Goal: Information Seeking & Learning: Learn about a topic

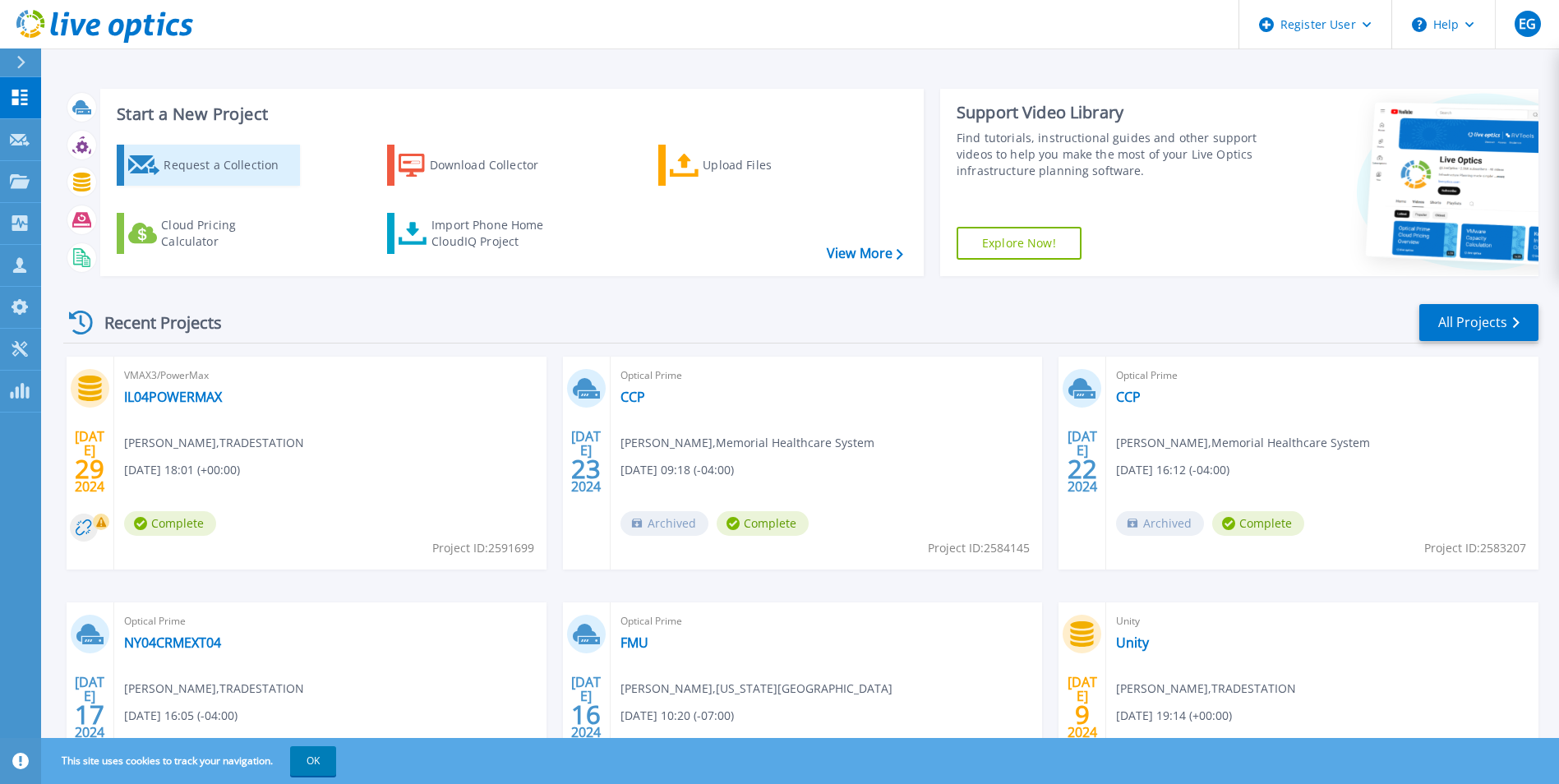
click at [221, 163] on div "Request a Collection" at bounding box center [230, 165] width 131 height 33
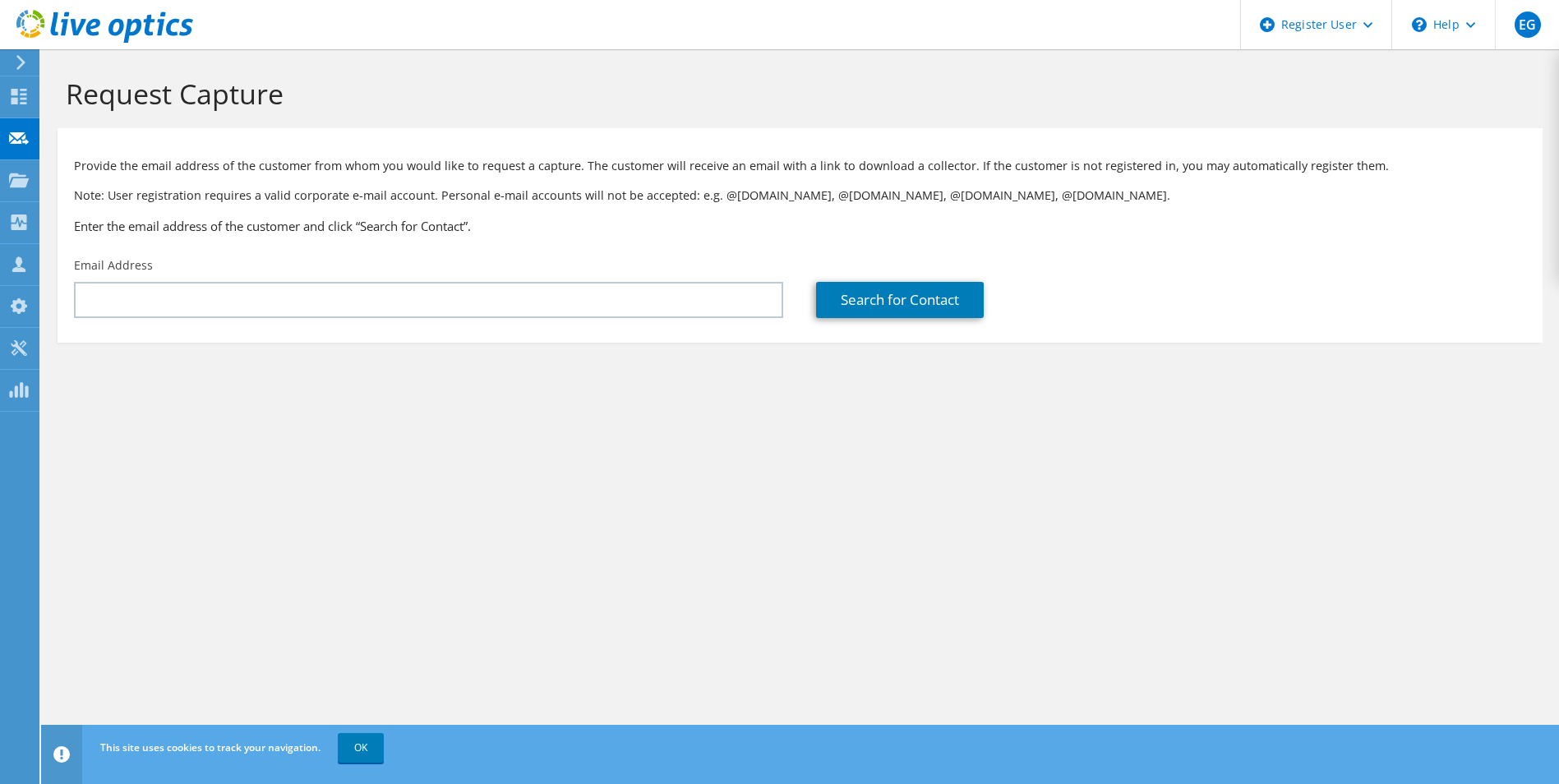
click at [410, 106] on h1 "Request Capture" at bounding box center [796, 94] width 1460 height 34
click at [362, 750] on link "OK" at bounding box center [360, 747] width 46 height 30
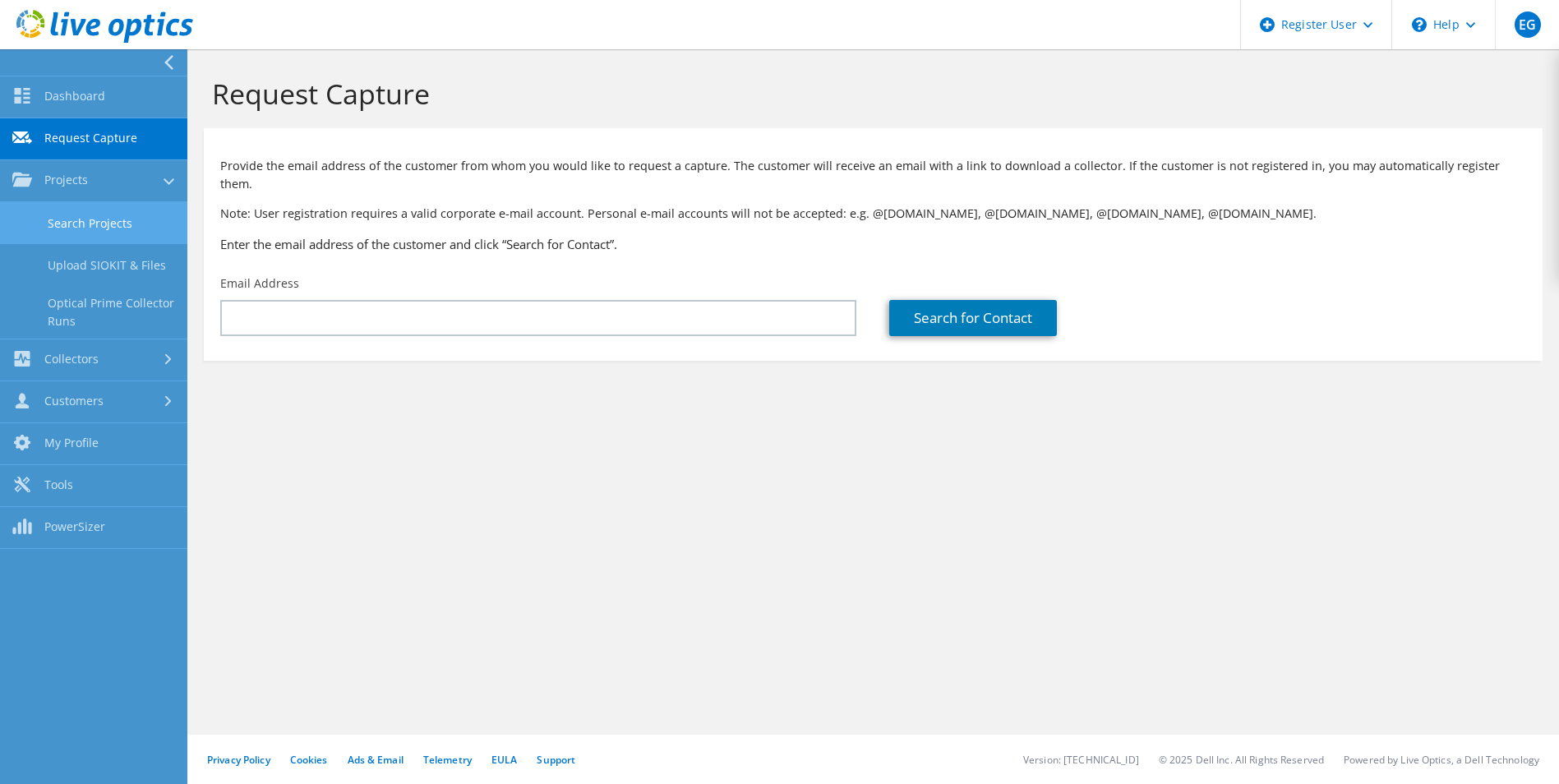
click at [91, 221] on link "Search Projects" at bounding box center [94, 223] width 187 height 42
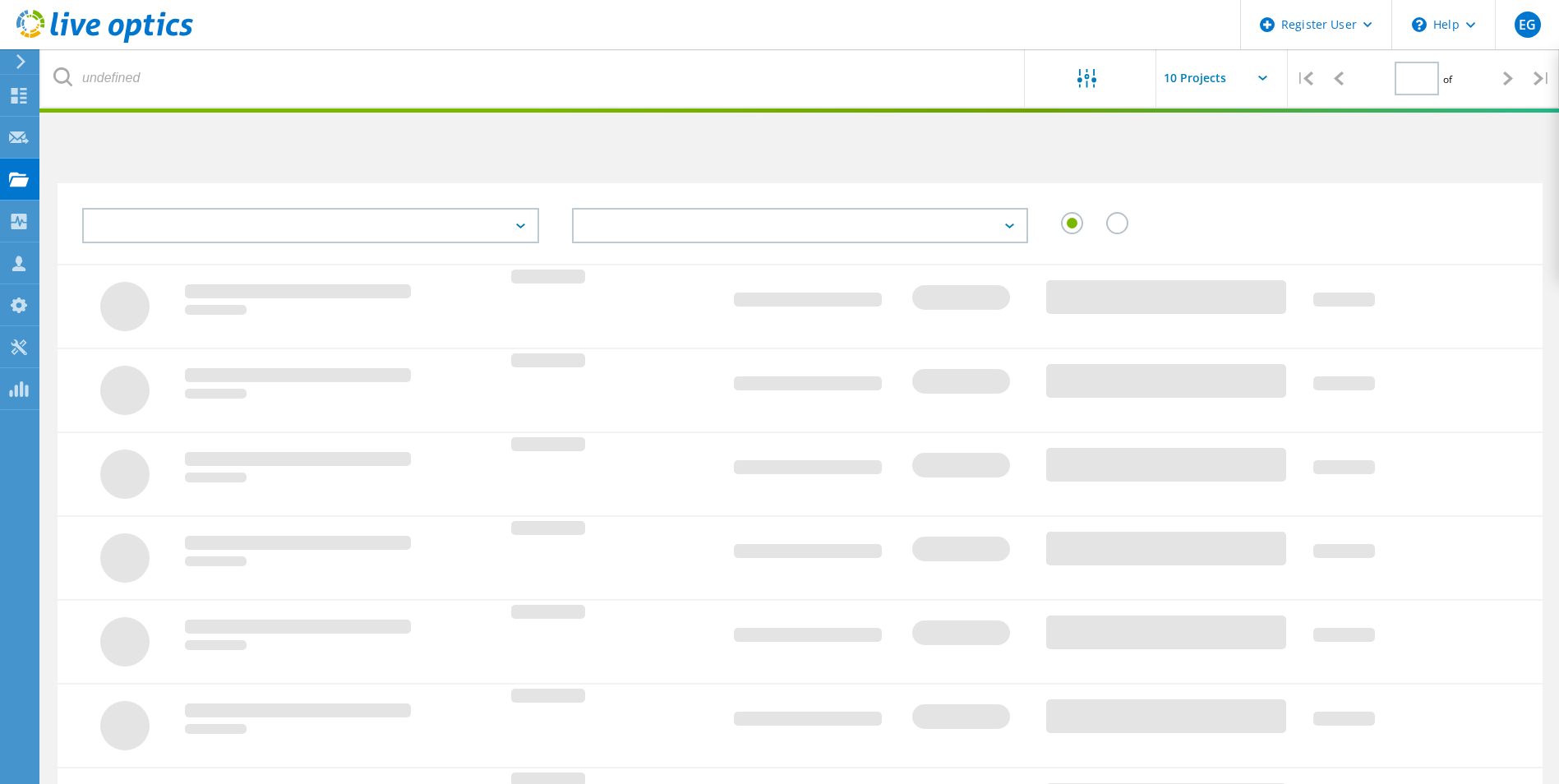
type input "1"
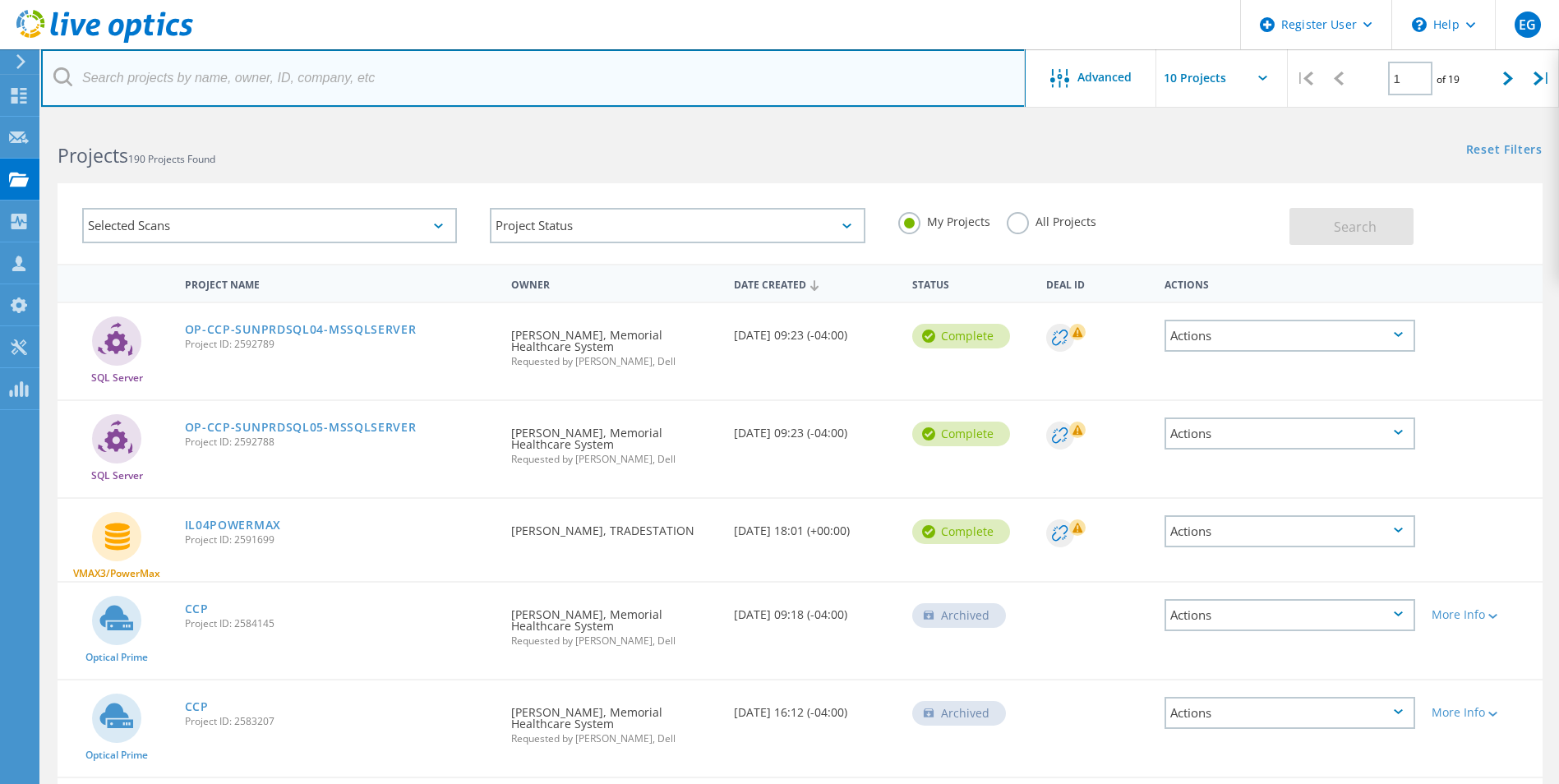
click at [231, 73] on input "text" at bounding box center [534, 78] width 985 height 58
type input "@bayview"
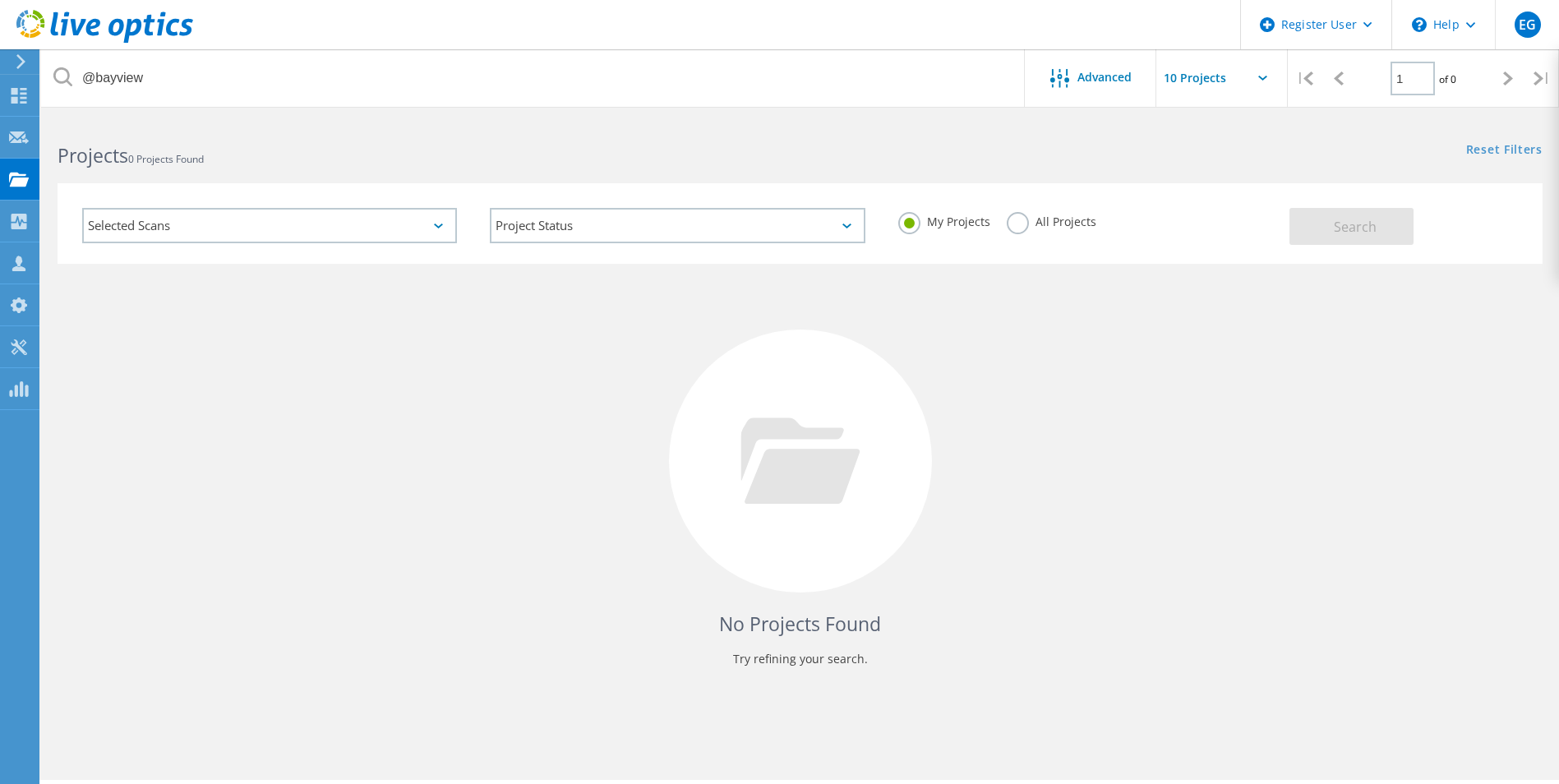
click at [1051, 225] on label "All Projects" at bounding box center [1051, 220] width 90 height 15
click at [0, 0] on input "All Projects" at bounding box center [0, 0] width 0 height 0
click at [1344, 235] on span "Search" at bounding box center [1355, 227] width 42 height 18
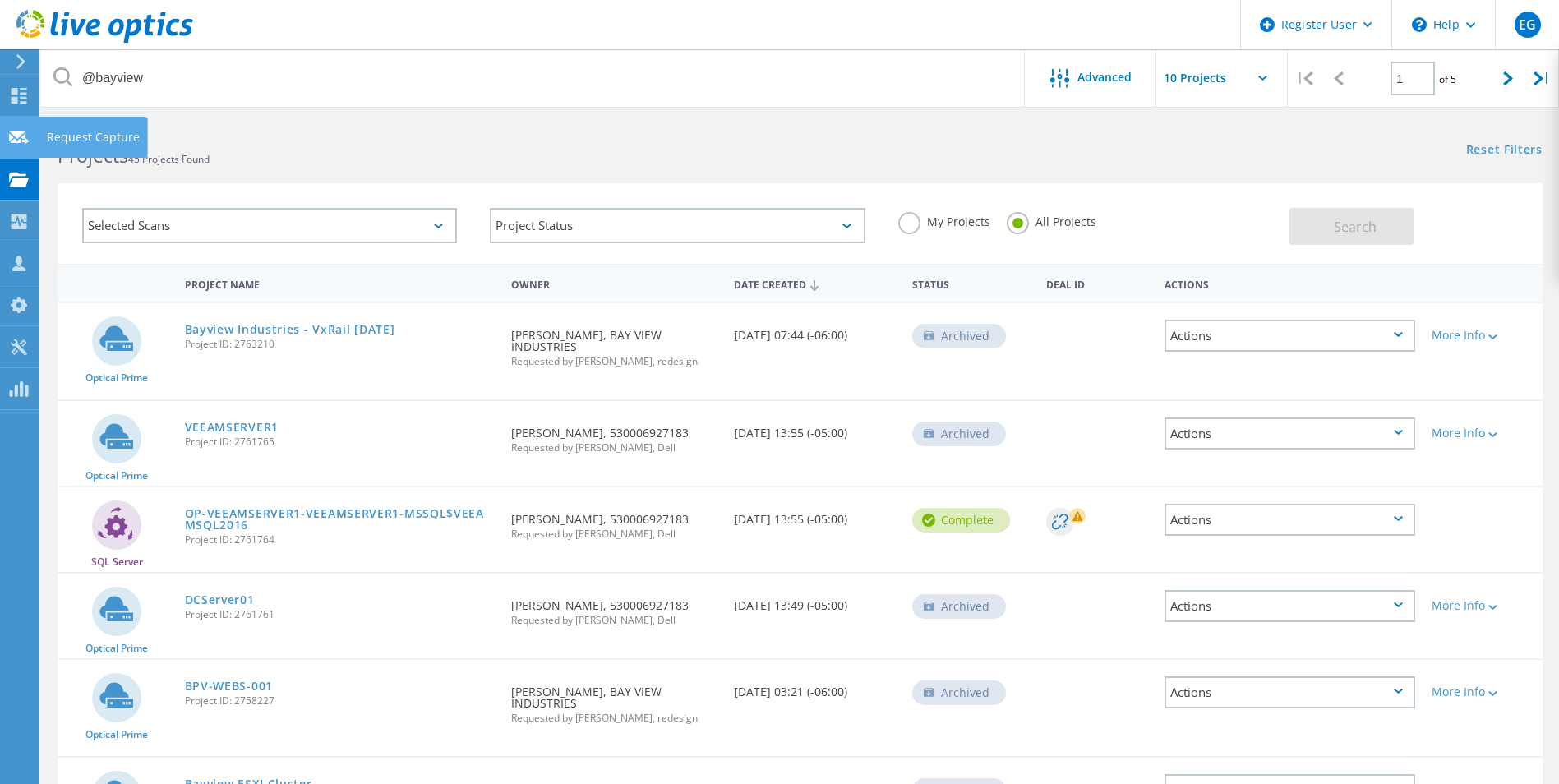
click at [28, 131] on icon at bounding box center [19, 137] width 20 height 15
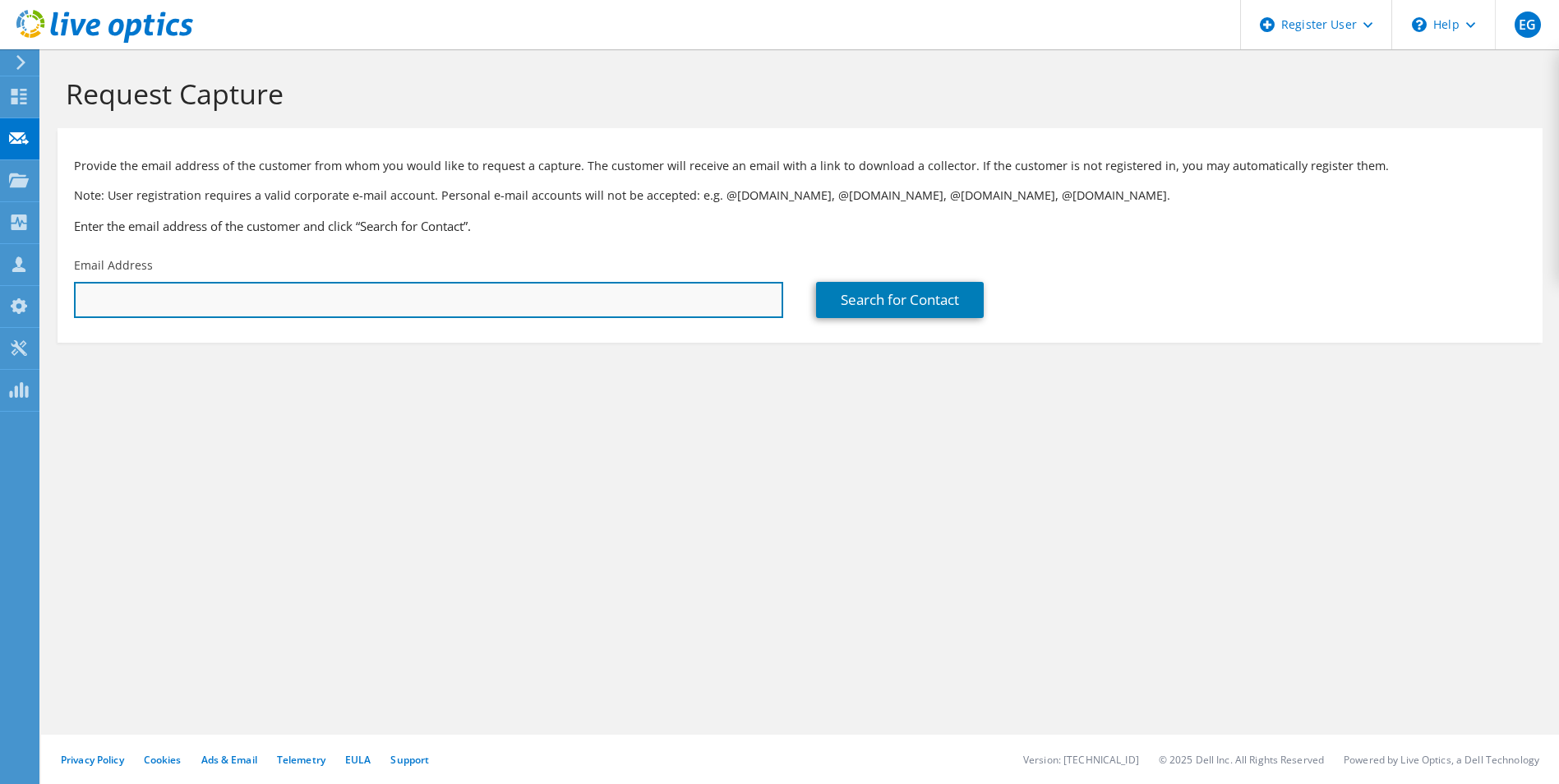
click at [203, 303] on input "text" at bounding box center [428, 300] width 709 height 36
click at [205, 305] on input "text" at bounding box center [428, 300] width 709 height 36
paste input "AdrianMontiel@bayview.com>"
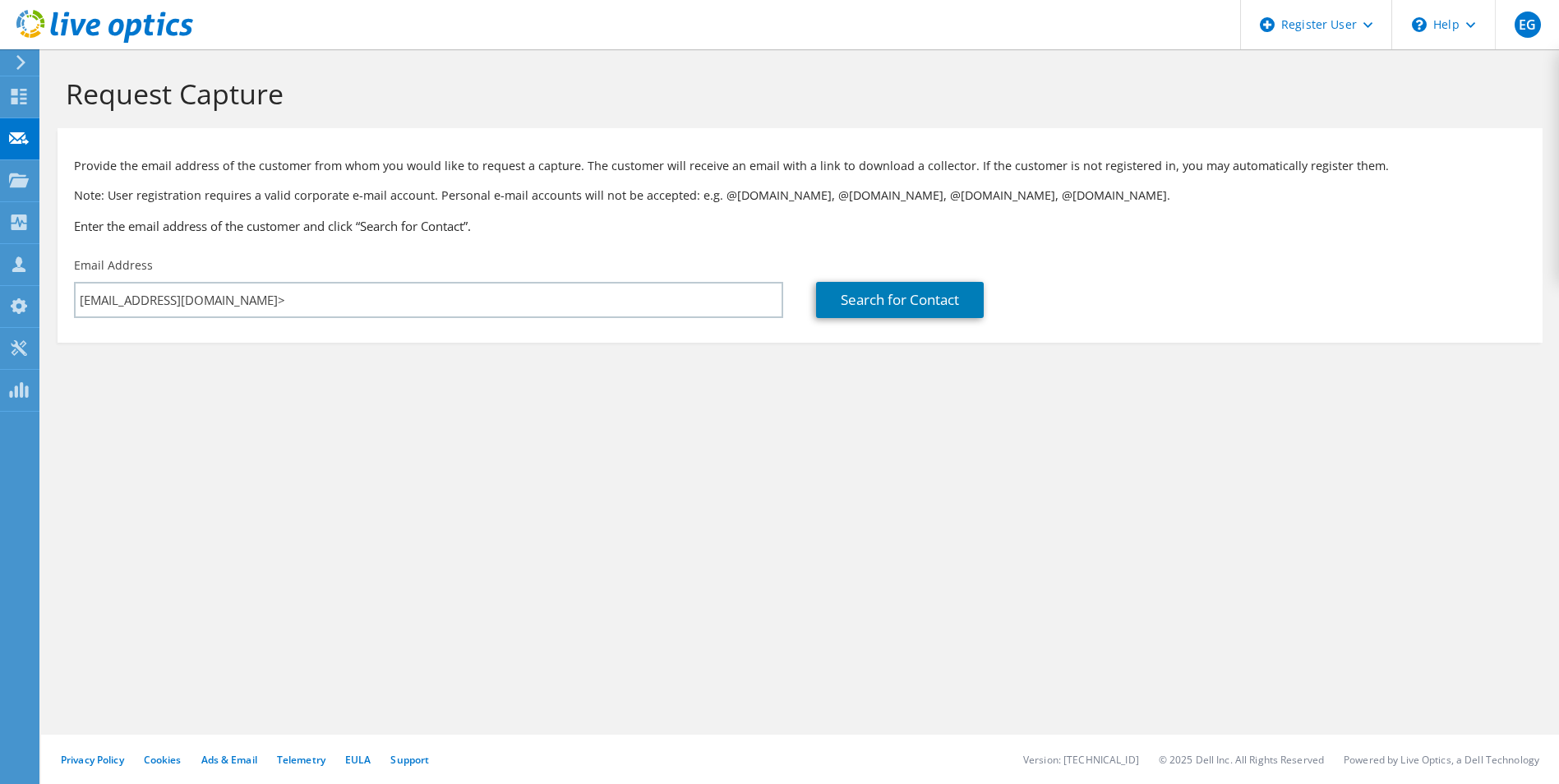
click at [530, 210] on div "Provide the email address of the customer from whom you would like to request a…" at bounding box center [800, 193] width 1485 height 113
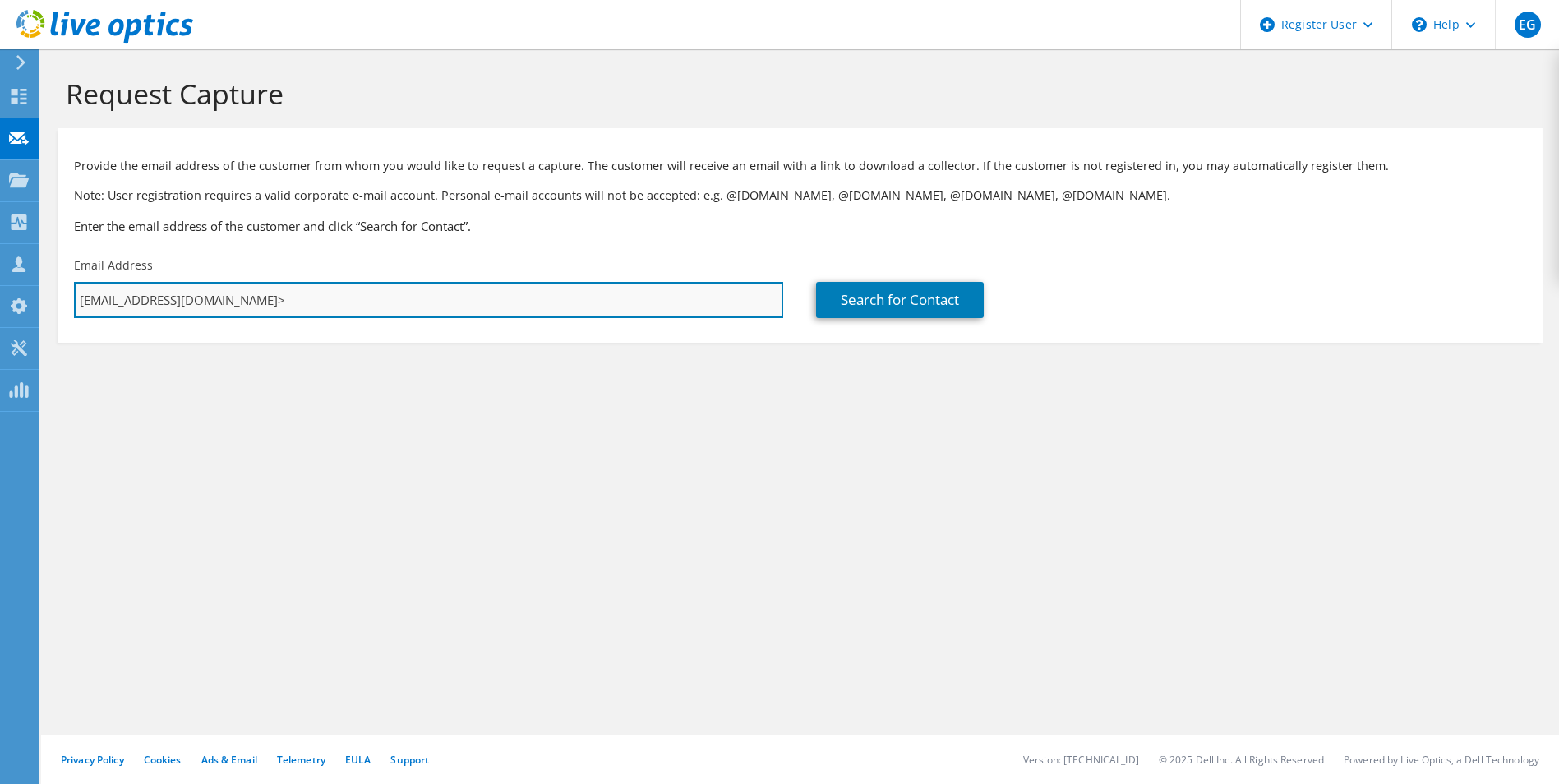
drag, startPoint x: 303, startPoint y: 293, endPoint x: 292, endPoint y: 293, distance: 11.0
click at [300, 295] on input "AdrianMontiel@bayview.com>" at bounding box center [428, 300] width 709 height 36
type input "AdrianMontiel@bayview.com"
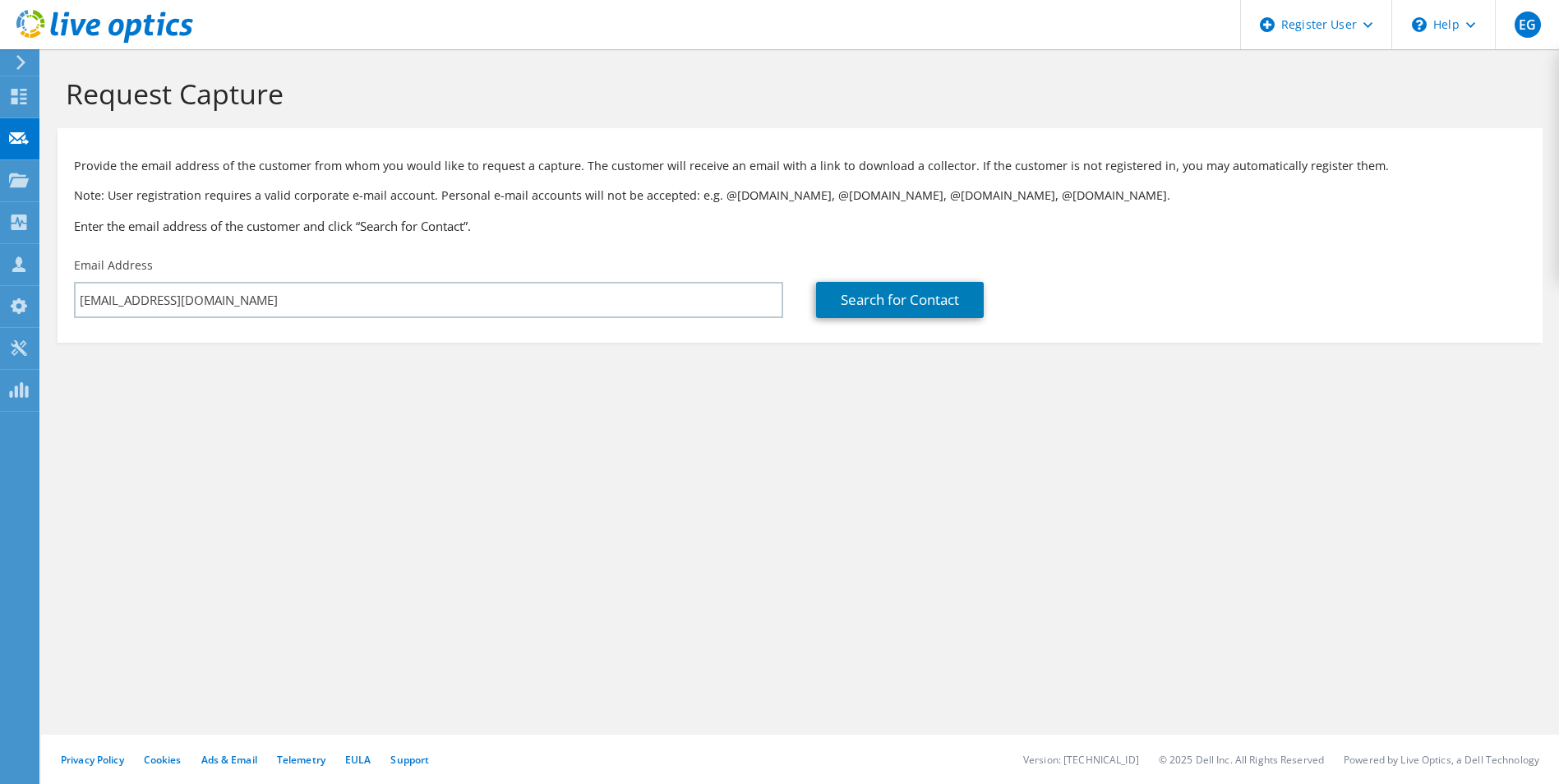
click at [295, 230] on h3 "Enter the email address of the customer and click “Search for Contact”." at bounding box center [799, 226] width 1452 height 18
click at [942, 313] on link "Search for Contact" at bounding box center [899, 300] width 167 height 36
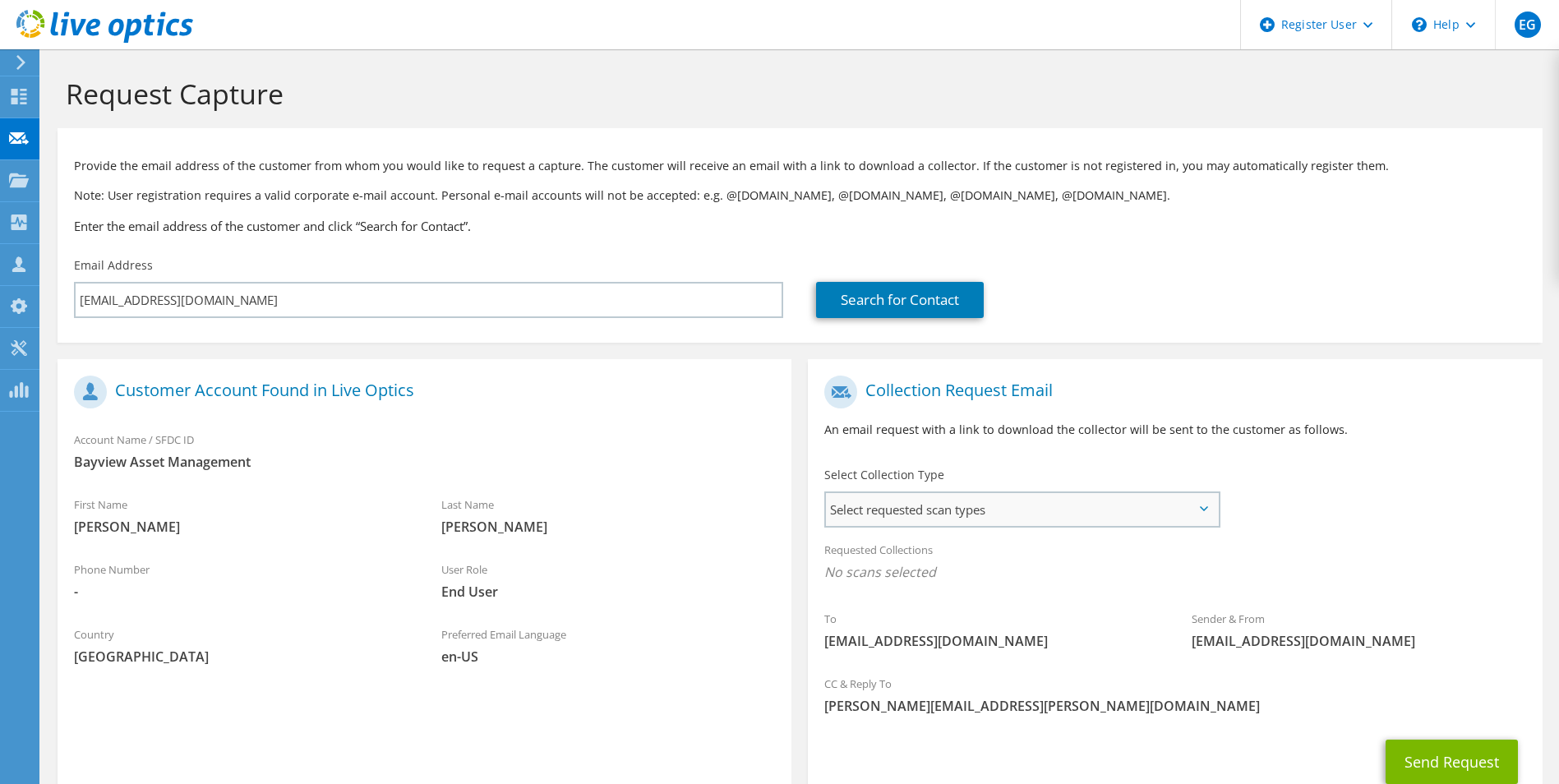
click at [990, 518] on span "Select requested scan types" at bounding box center [1021, 509] width 392 height 33
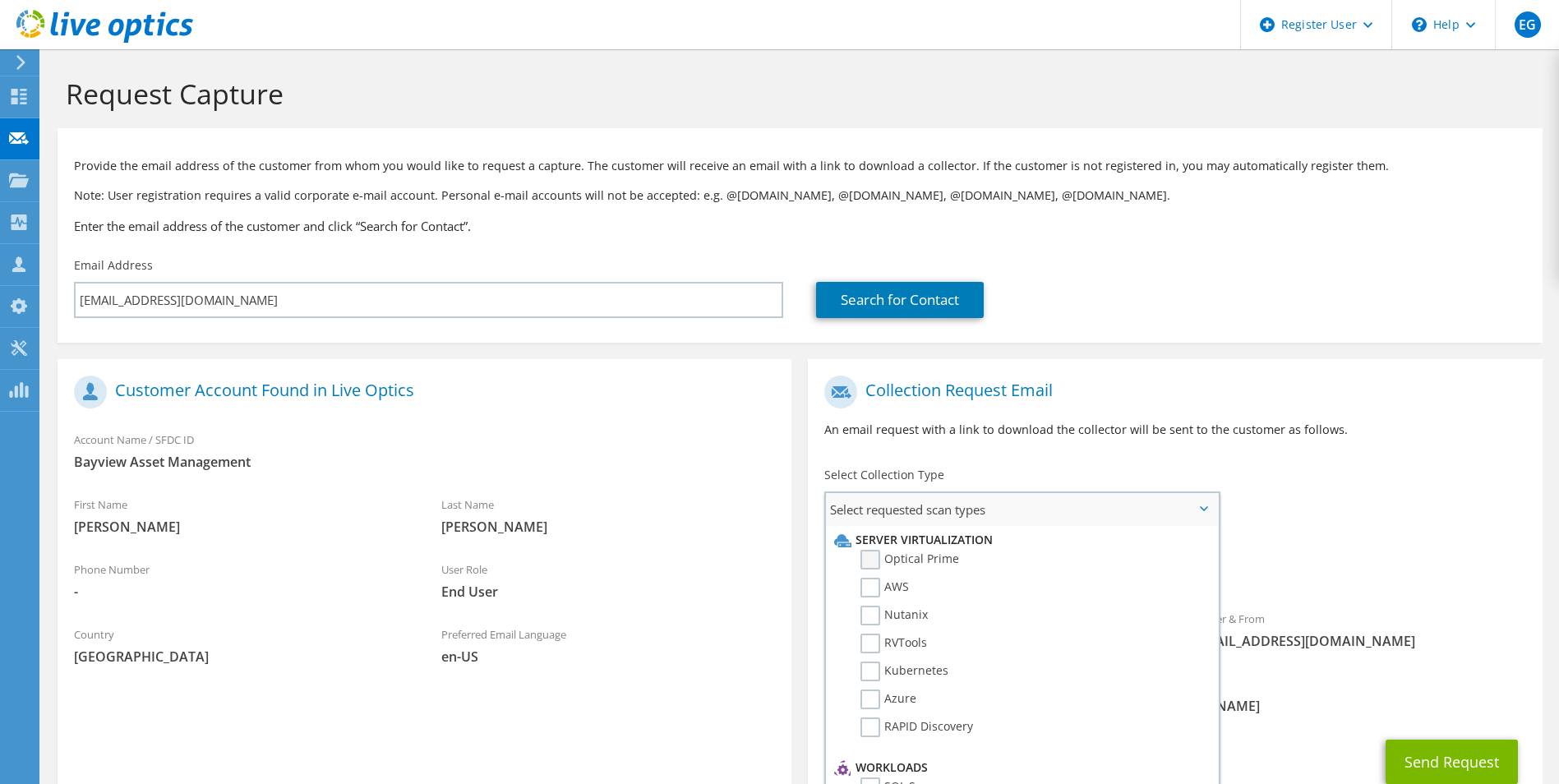
click at [874, 562] on label "Optical Prime" at bounding box center [910, 560] width 99 height 20
click at [0, 0] on input "Optical Prime" at bounding box center [0, 0] width 0 height 0
click at [762, 468] on span "Bayview Asset Management" at bounding box center [424, 462] width 701 height 18
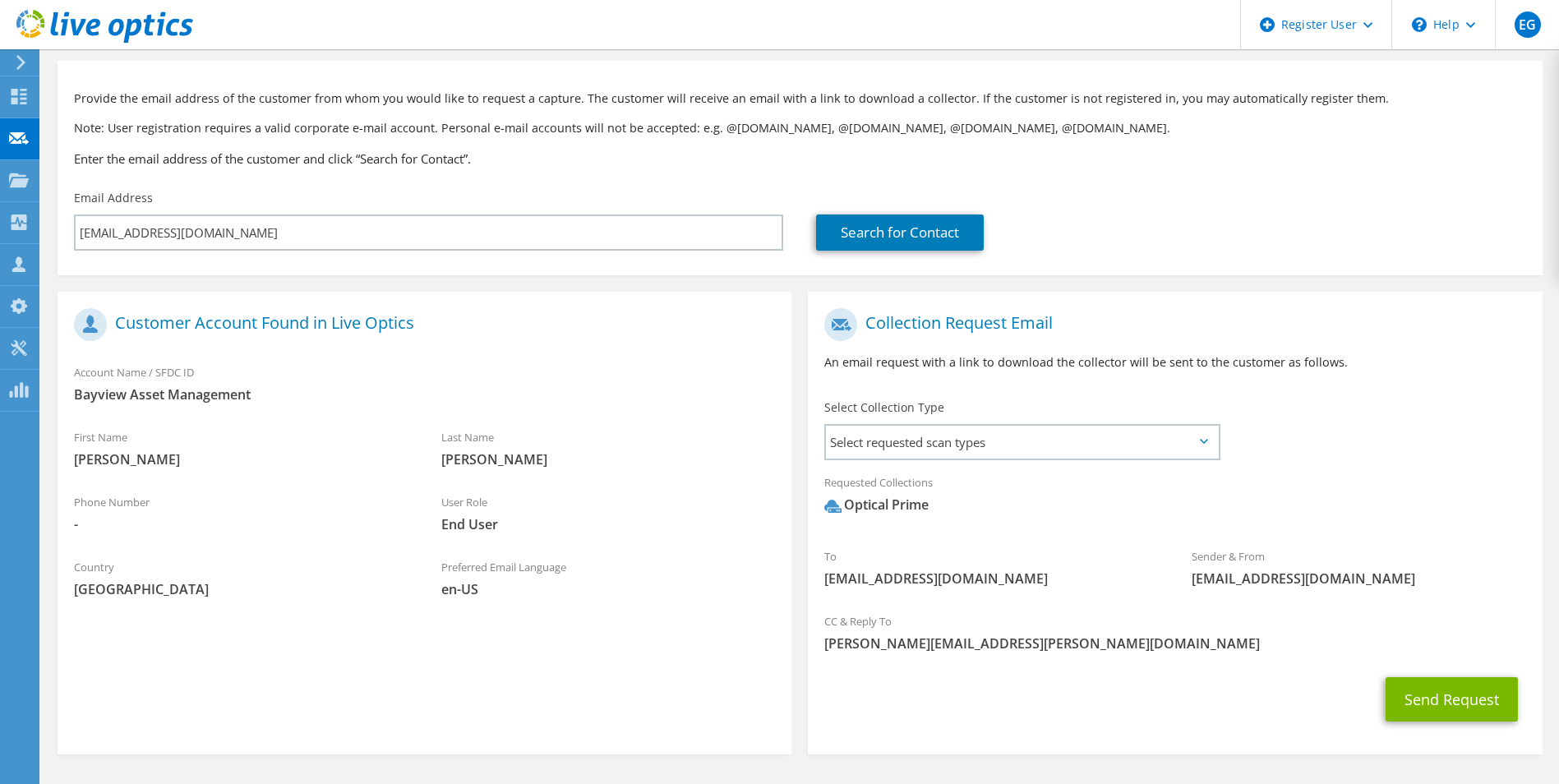
scroll to position [120, 0]
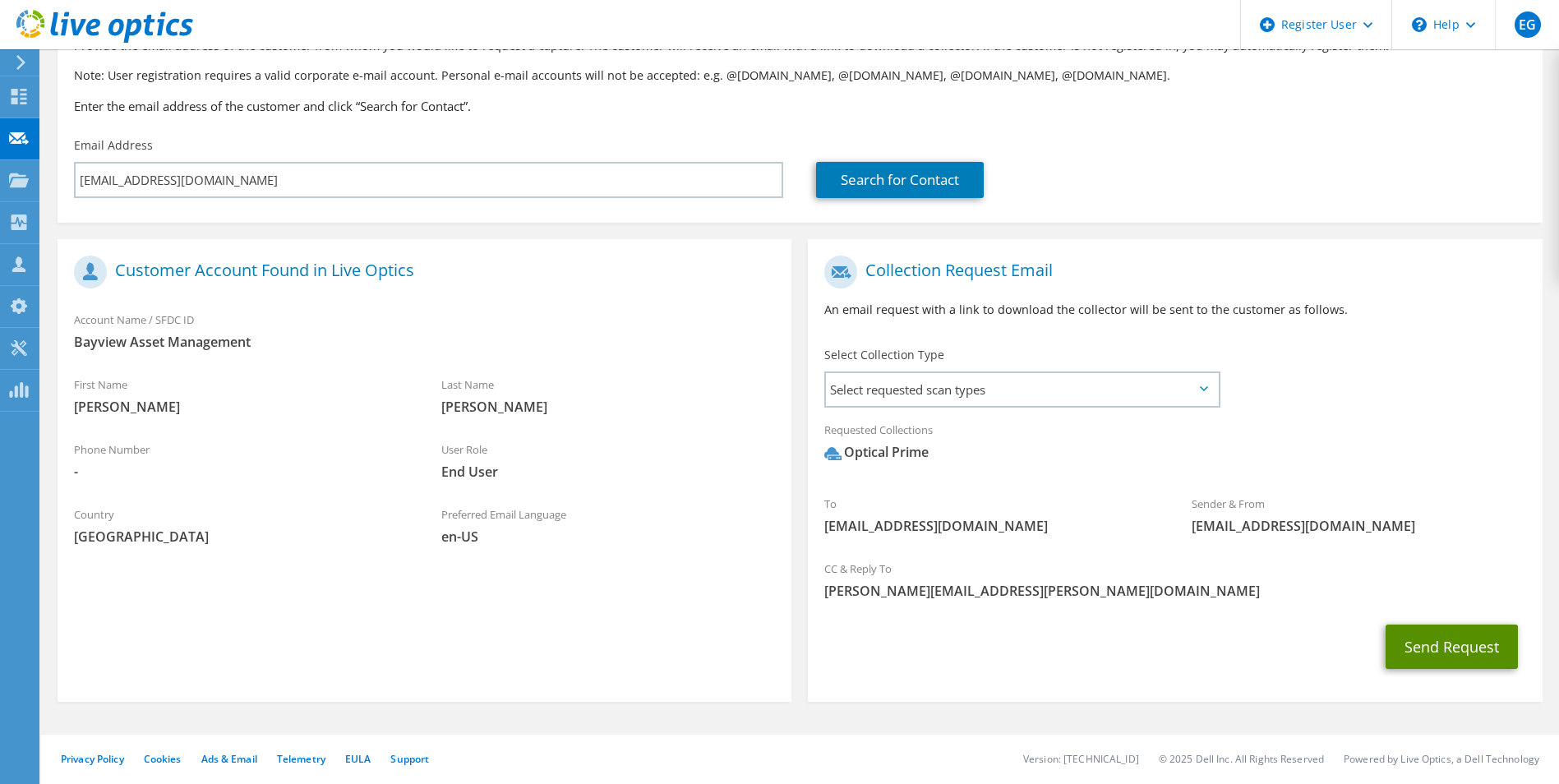
click at [1427, 651] on button "Send Request" at bounding box center [1451, 646] width 132 height 44
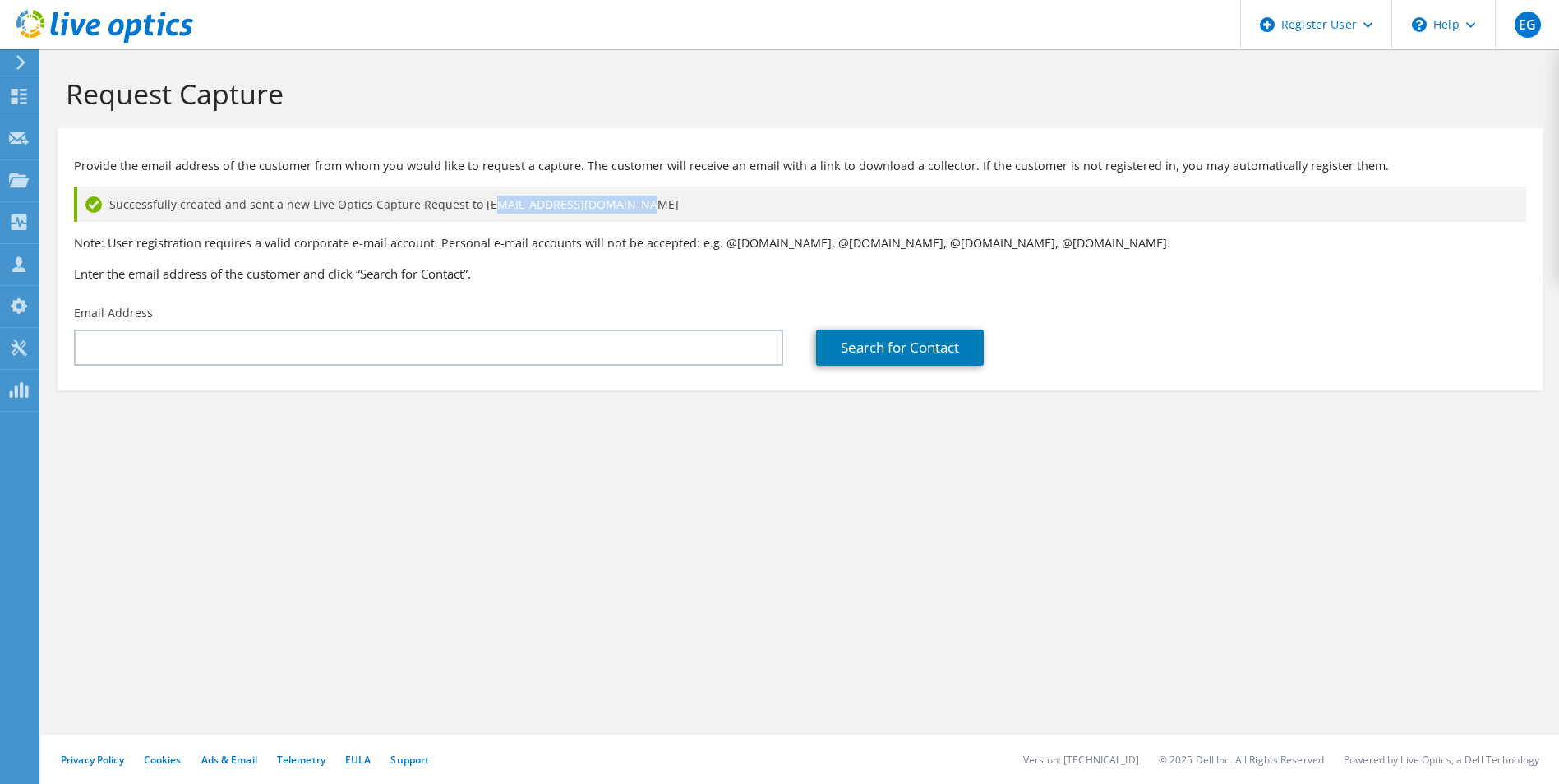
drag, startPoint x: 483, startPoint y: 209, endPoint x: 626, endPoint y: 203, distance: 143.1
click at [627, 203] on span "Successfully created and sent a new Live Optics Capture Request to [EMAIL_ADDRE…" at bounding box center [393, 204] width 570 height 18
drag, startPoint x: 472, startPoint y: 207, endPoint x: 638, endPoint y: 203, distance: 166.0
click at [638, 203] on div "Successfully created and sent a new Live Optics Capture Request to [EMAIL_ADDRE…" at bounding box center [799, 203] width 1452 height 35
drag, startPoint x: 638, startPoint y: 203, endPoint x: 656, endPoint y: 302, distance: 100.6
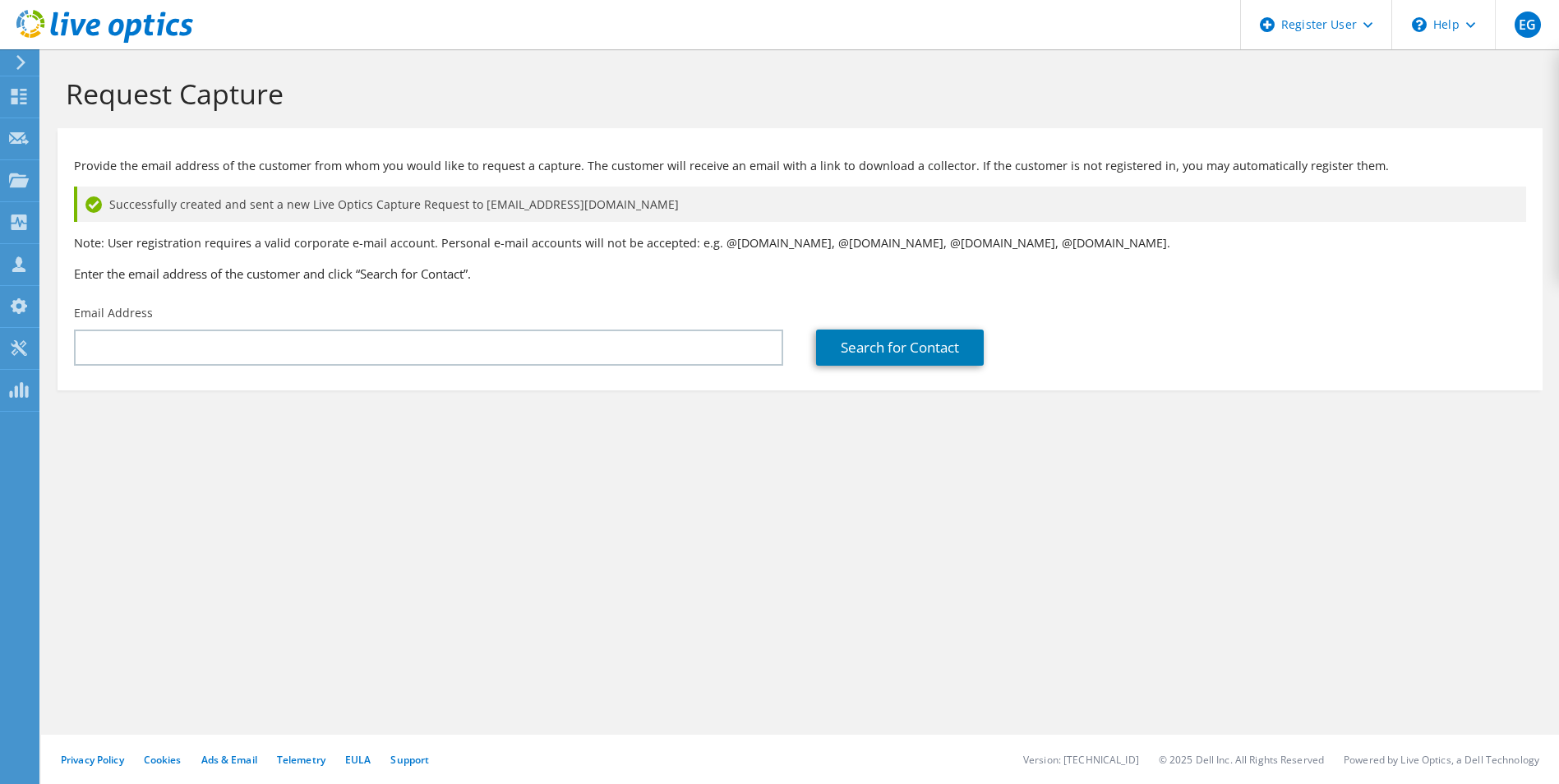
click at [656, 302] on div "Email Address" at bounding box center [428, 336] width 742 height 77
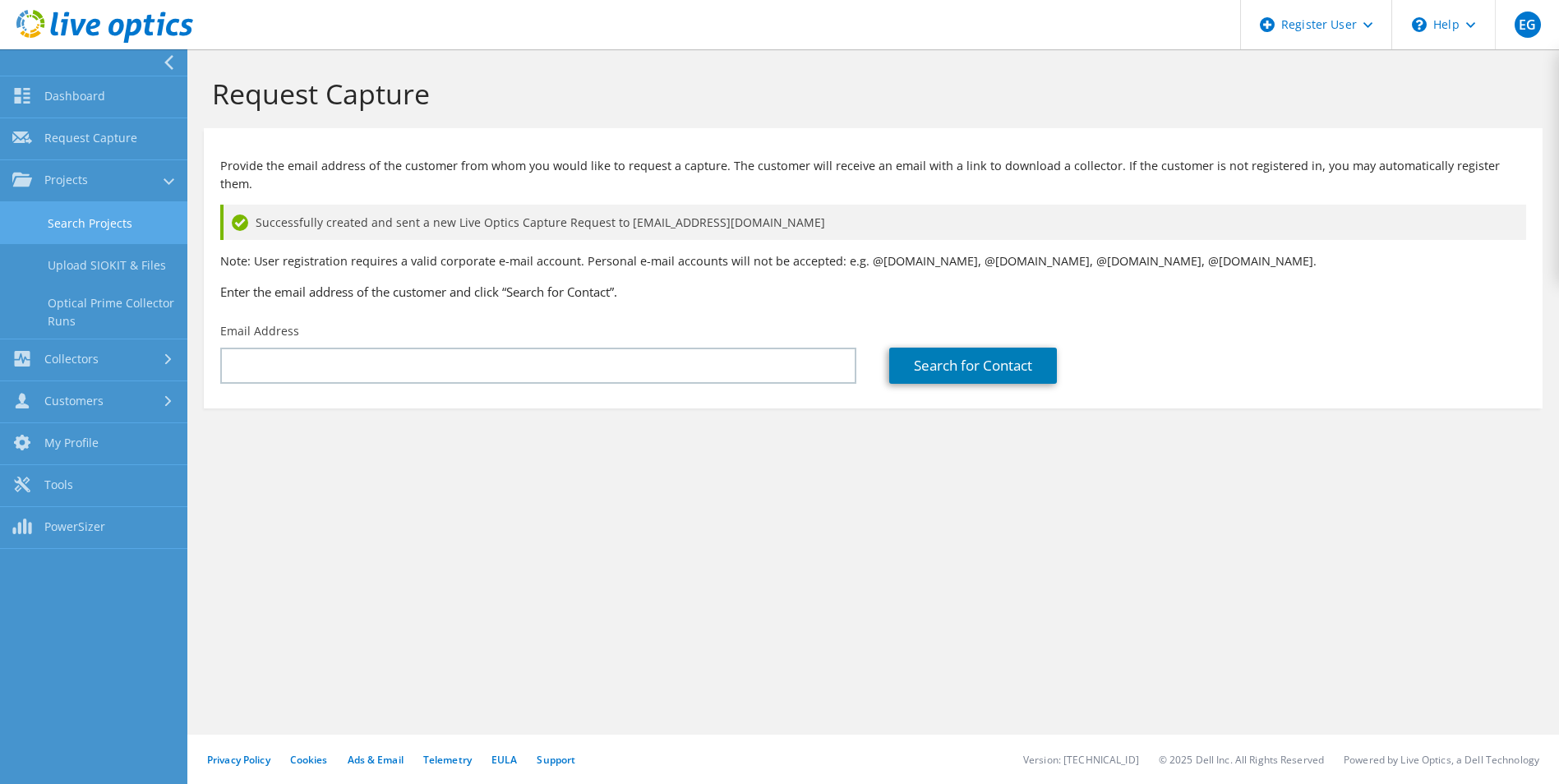
click at [112, 221] on link "Search Projects" at bounding box center [94, 223] width 187 height 42
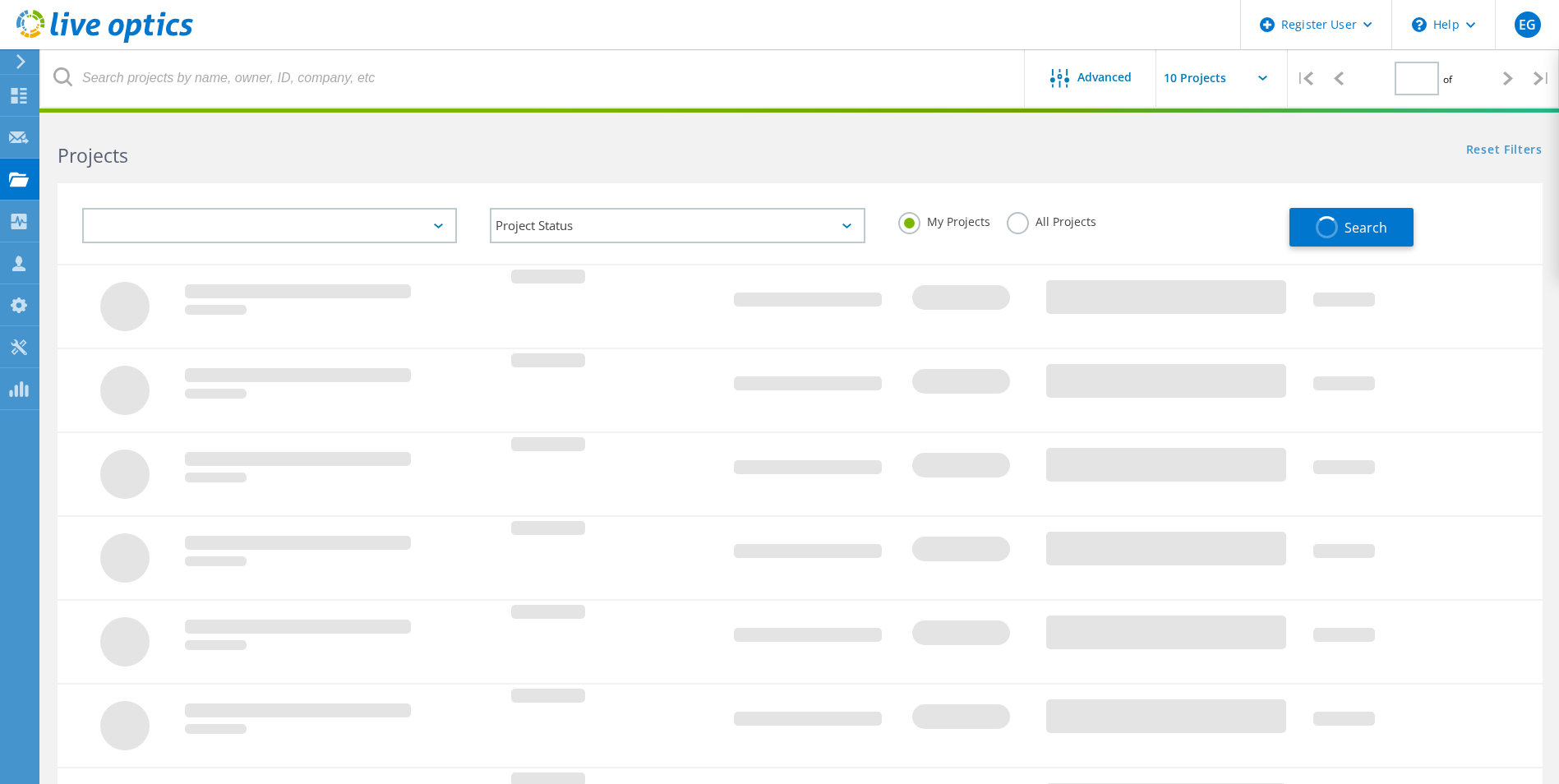
type input "1"
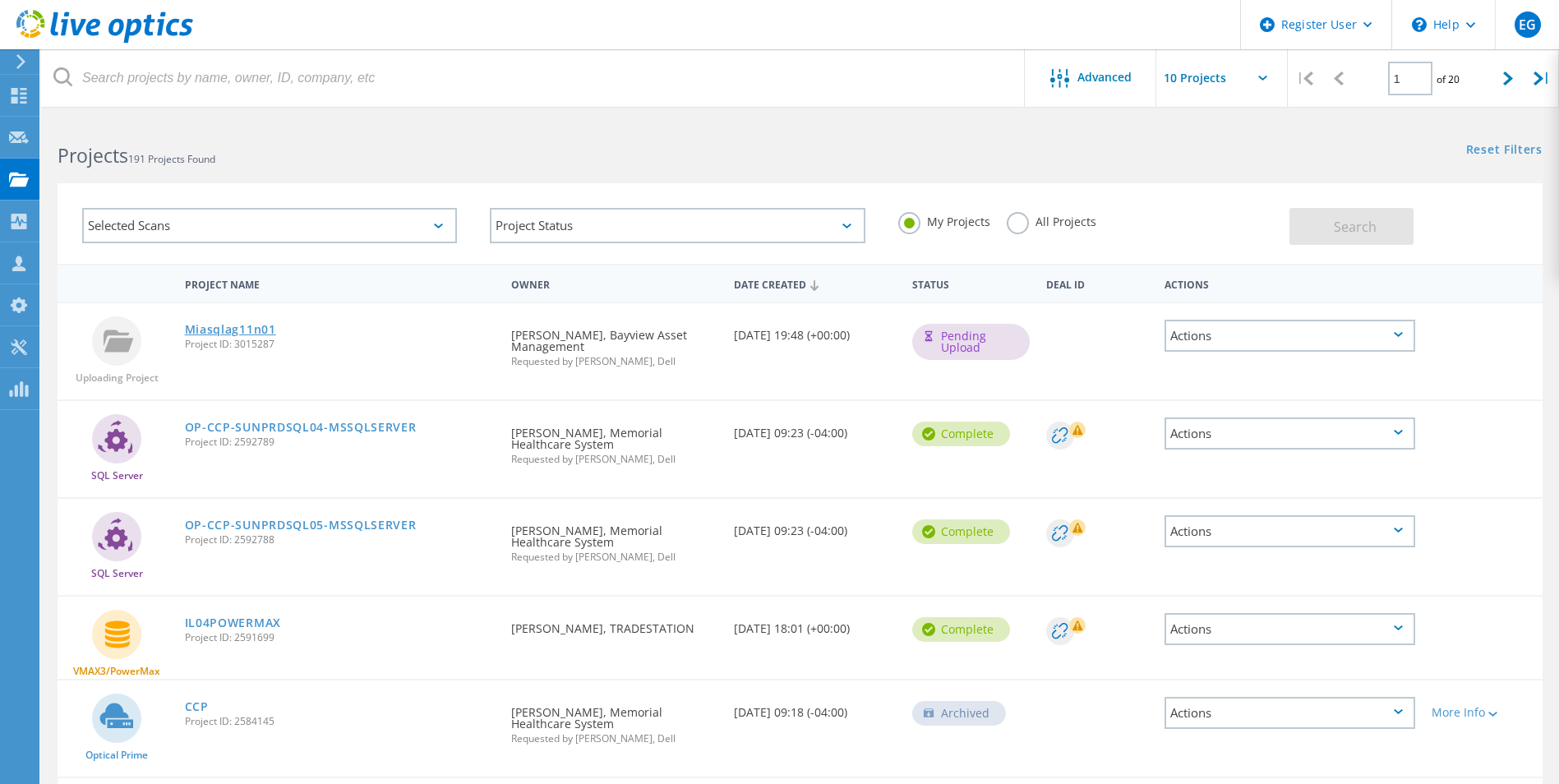
click at [255, 335] on link "Miasqlag11n01" at bounding box center [230, 329] width 91 height 12
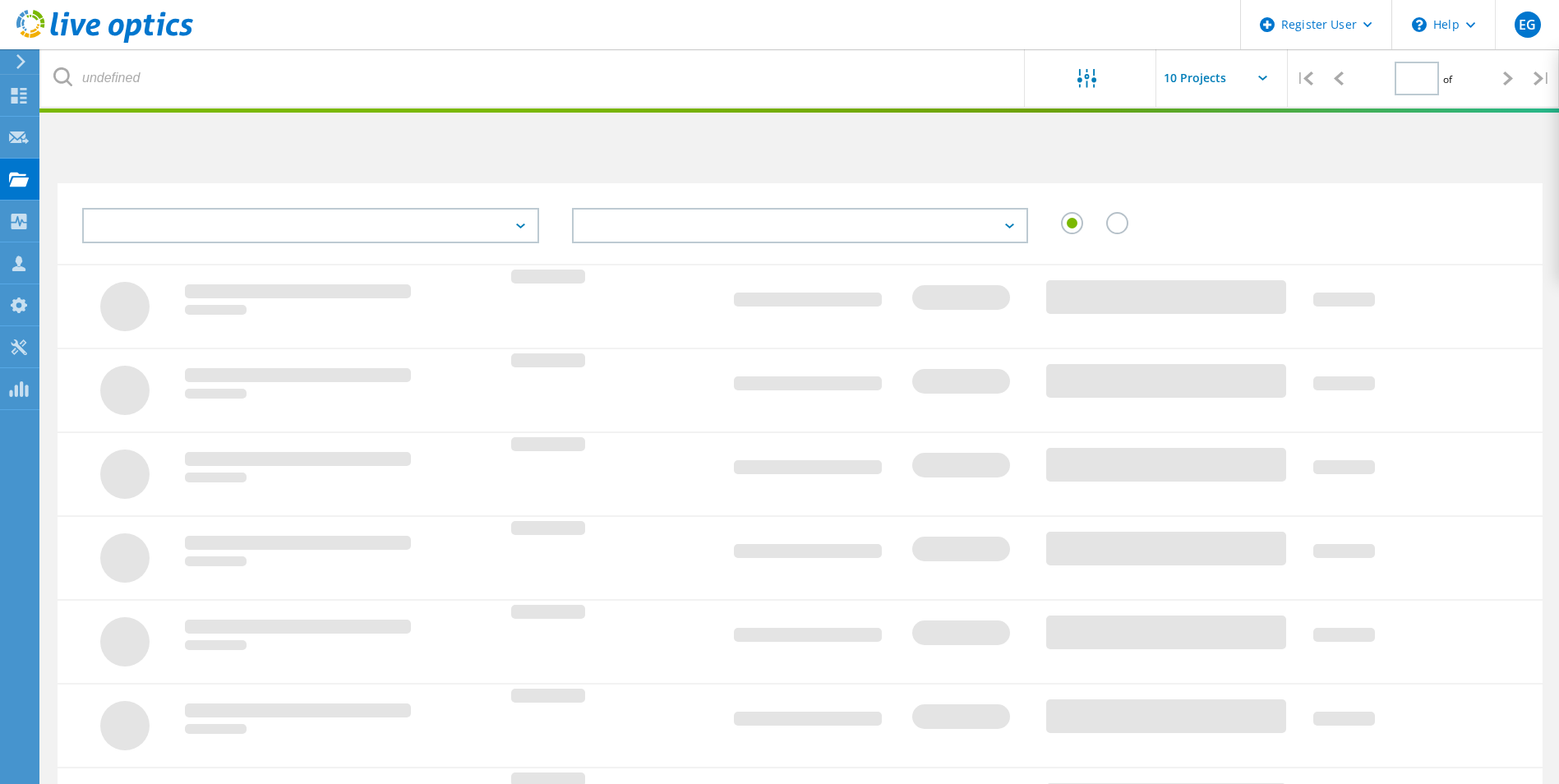
type input "1"
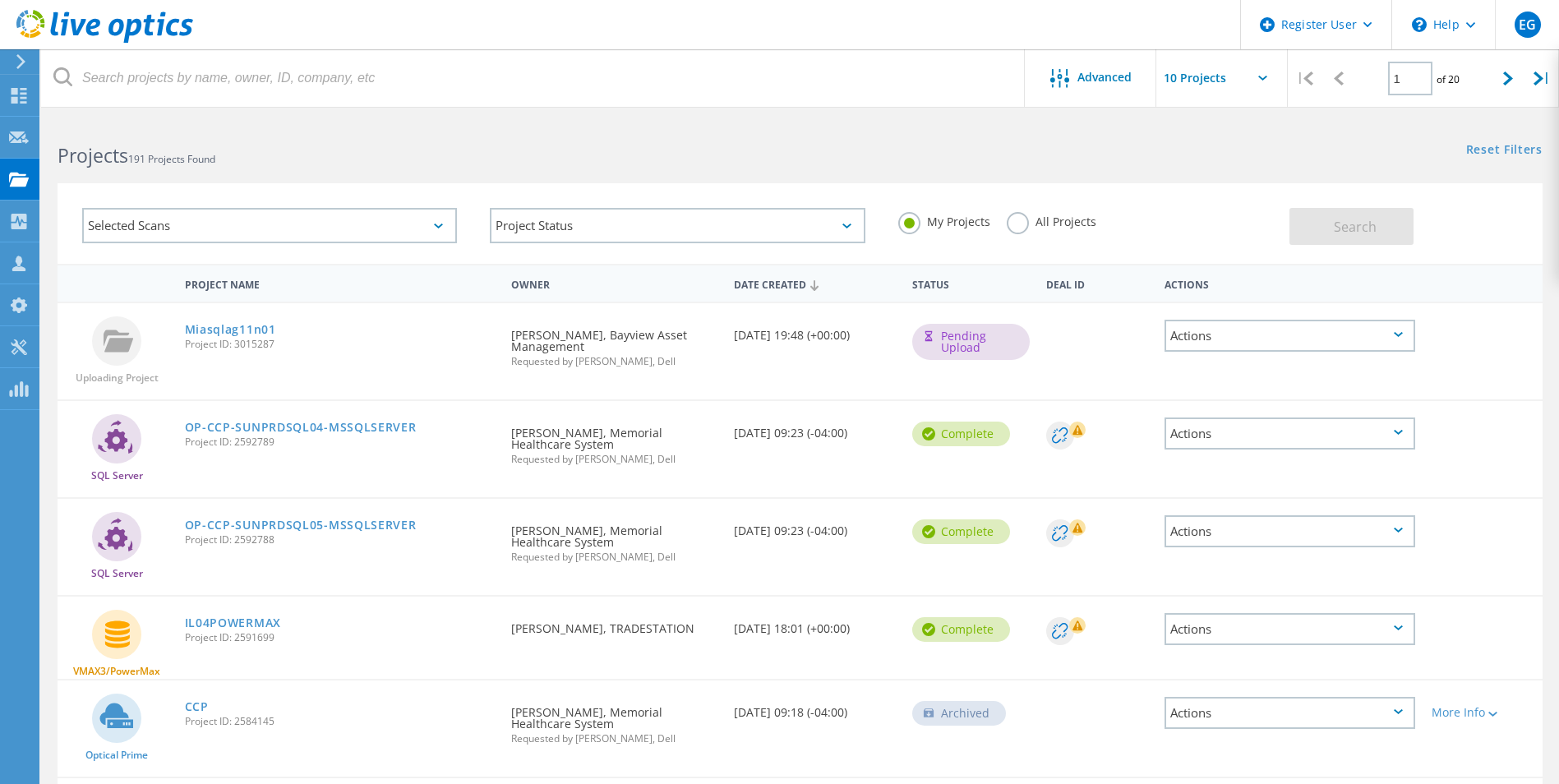
click at [418, 271] on div "Project Name" at bounding box center [339, 284] width 327 height 31
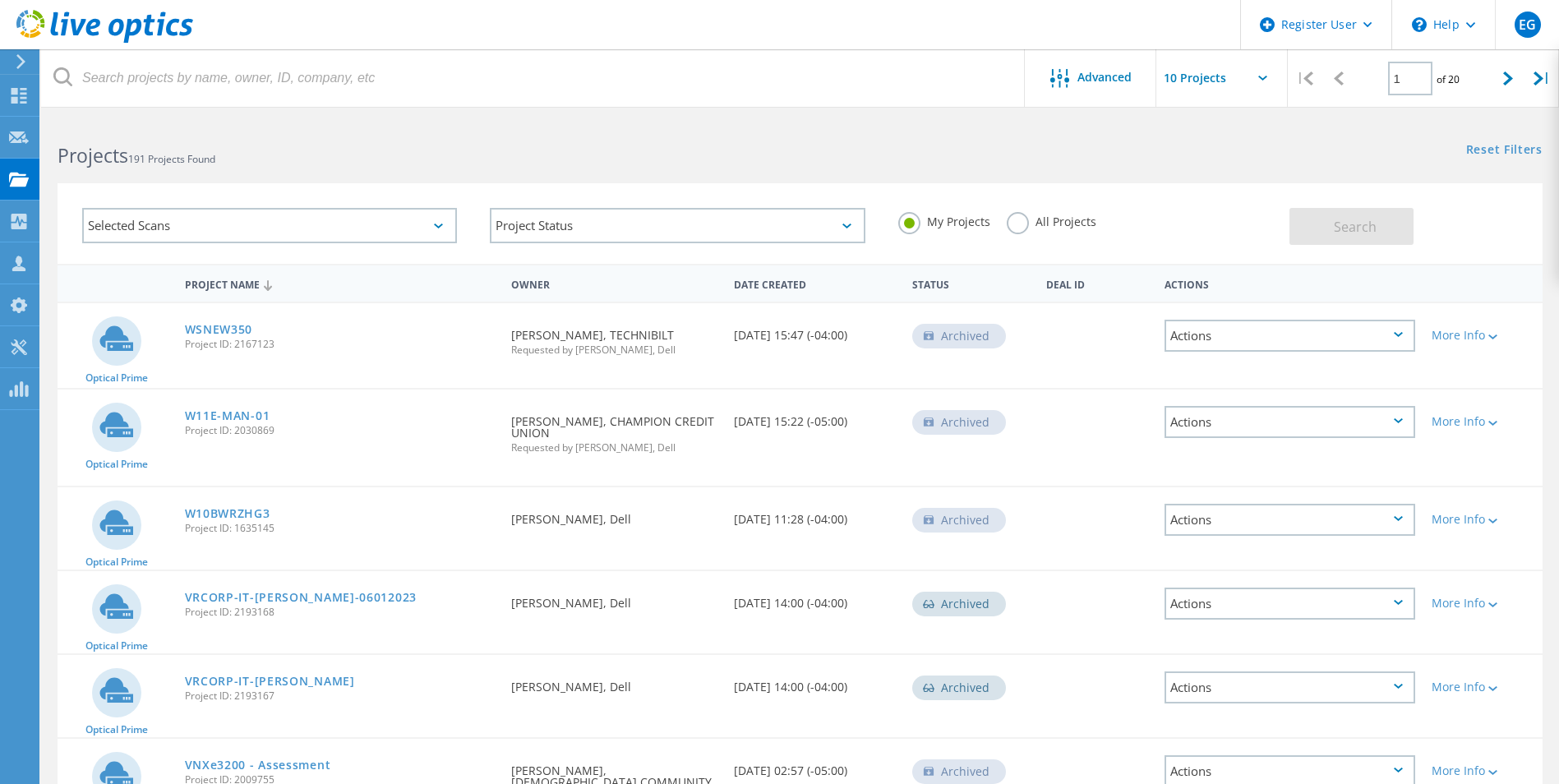
click at [418, 271] on div "Project Name" at bounding box center [339, 284] width 327 height 32
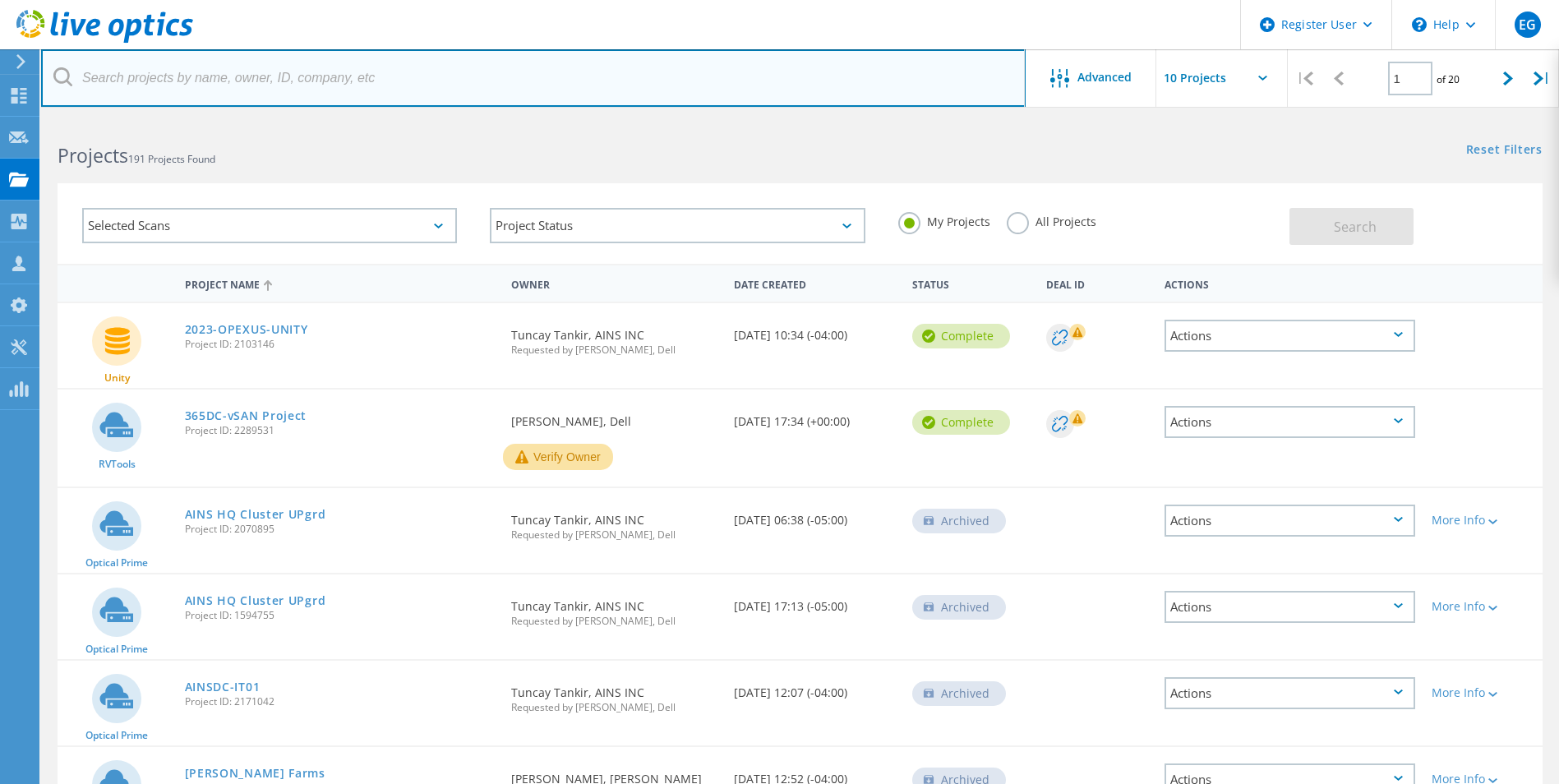
click at [284, 86] on input "text" at bounding box center [534, 78] width 985 height 58
type input "@bayview"
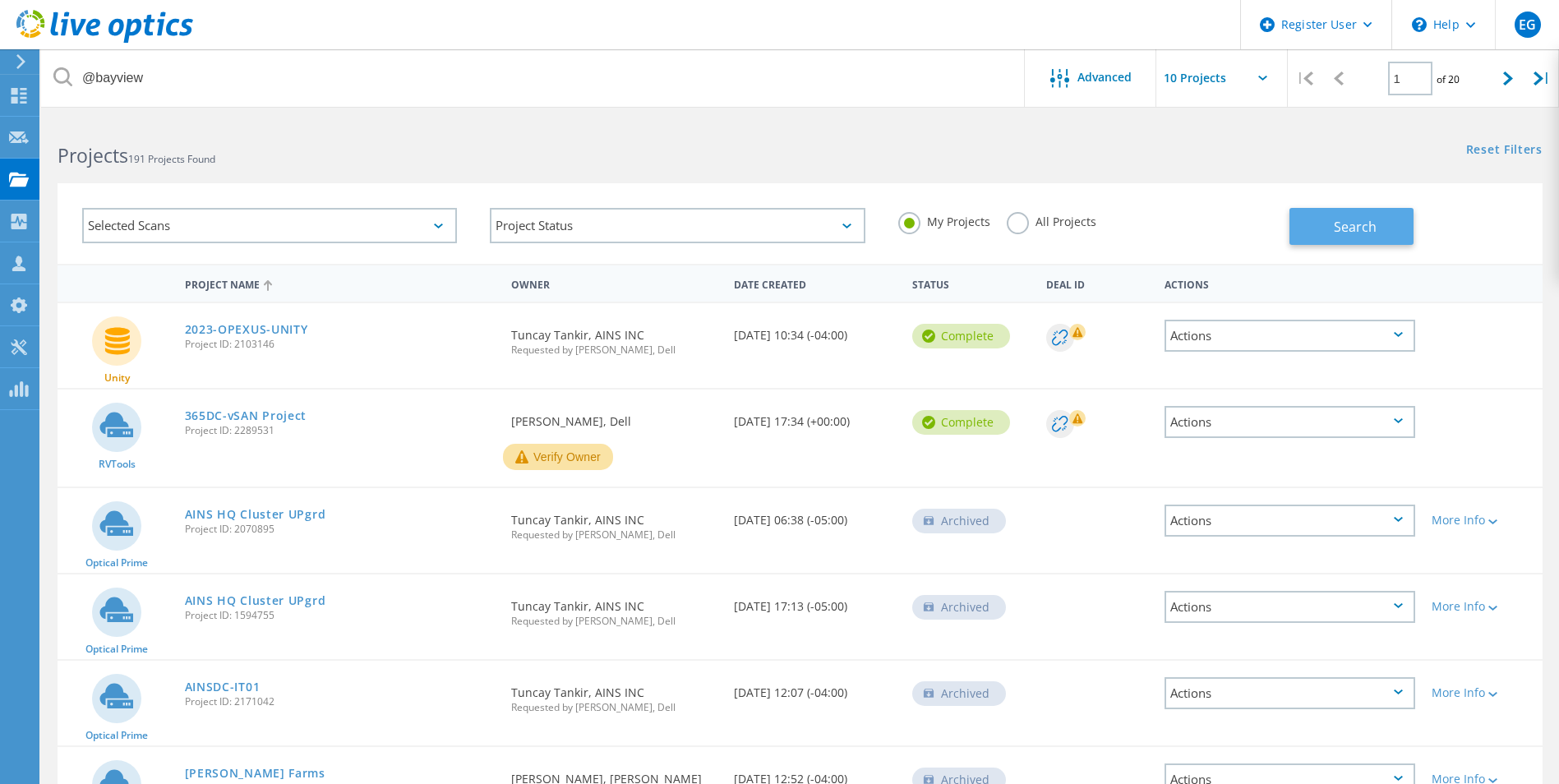
click at [1352, 225] on span "Search" at bounding box center [1355, 227] width 42 height 18
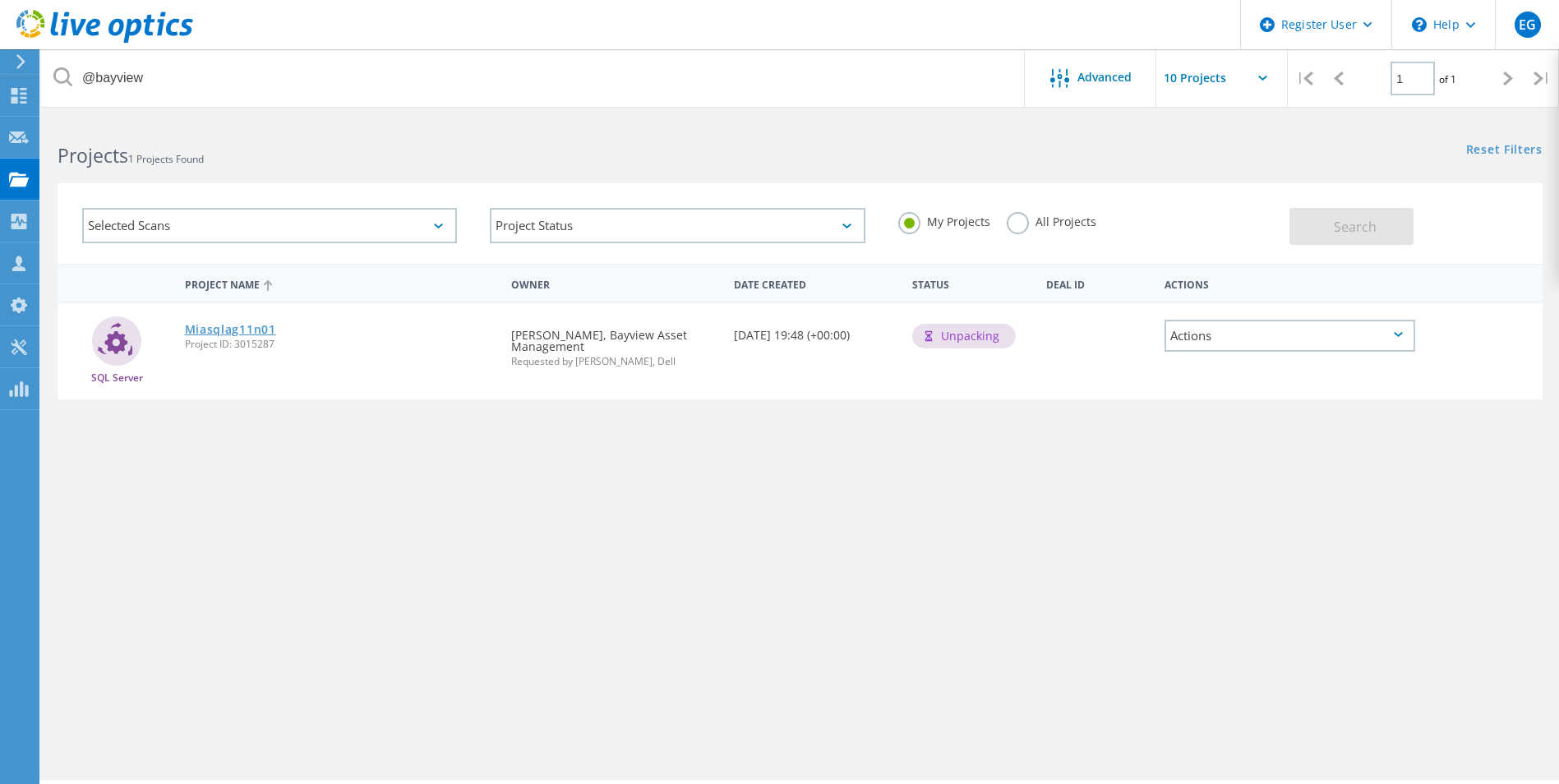
click at [194, 326] on link "Miasqlag11n01" at bounding box center [230, 329] width 91 height 12
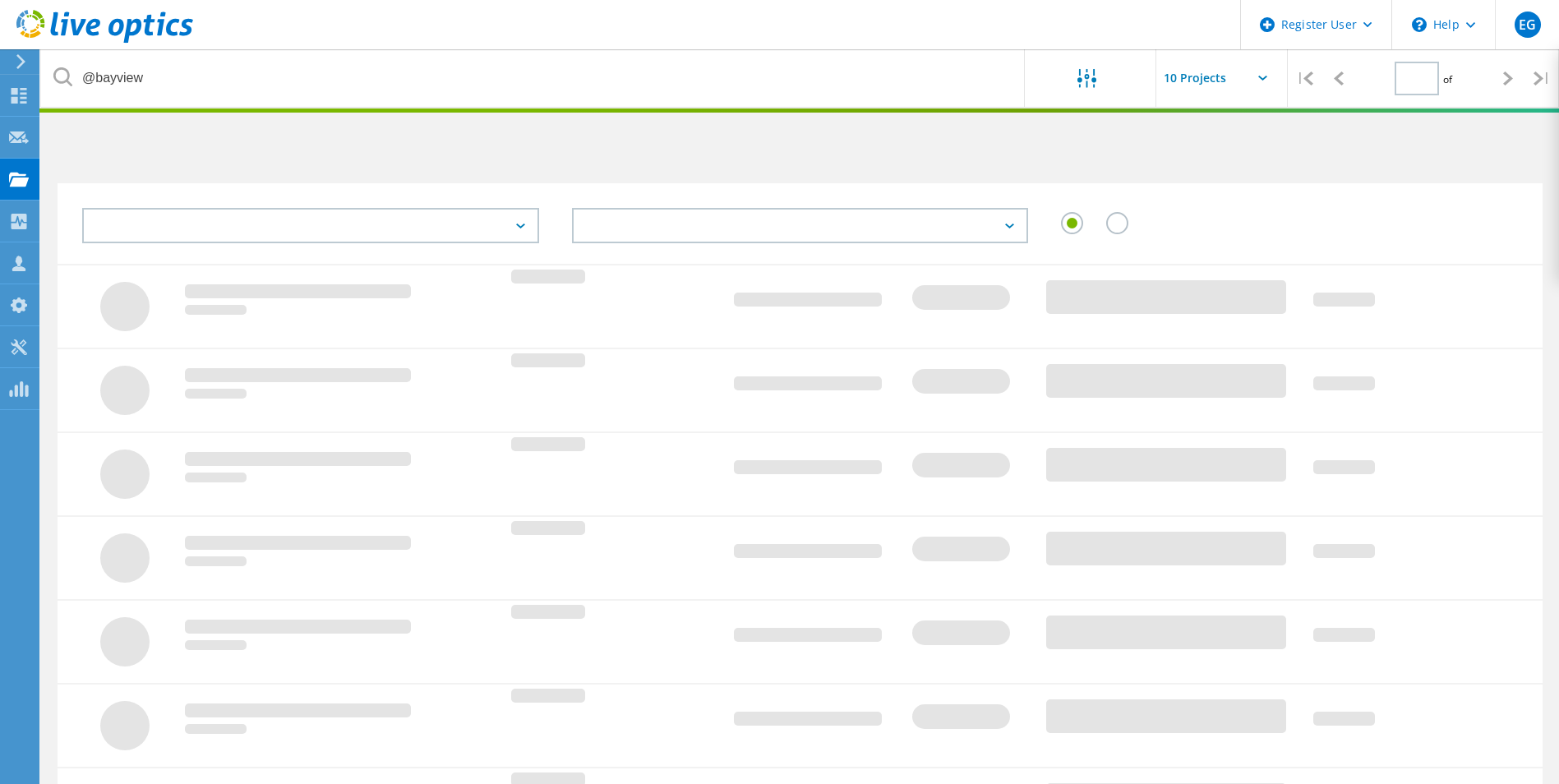
type input "1"
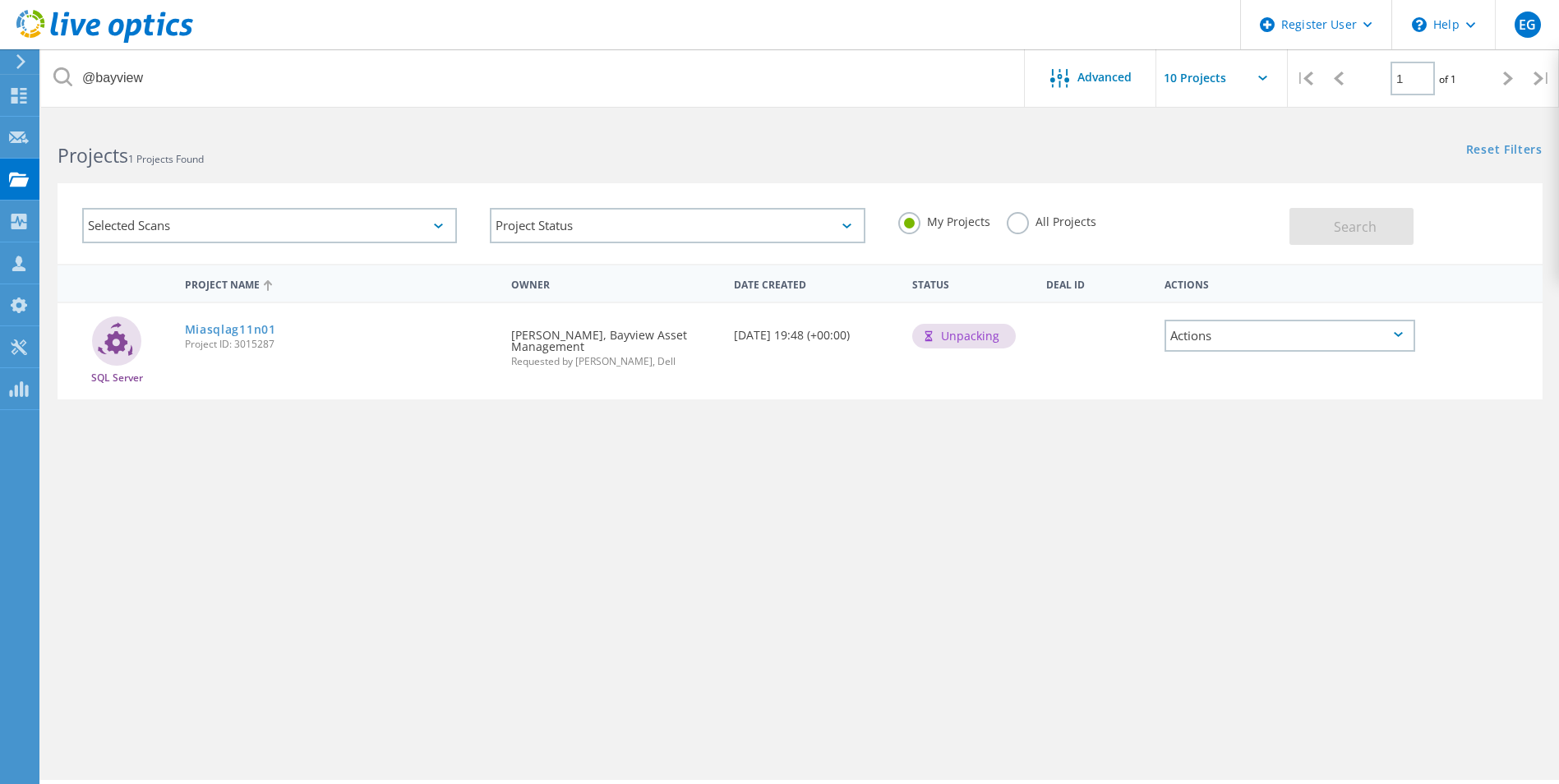
click at [347, 152] on h2 "Projects 1 Projects Found" at bounding box center [420, 156] width 725 height 27
click at [20, 307] on icon at bounding box center [19, 304] width 20 height 15
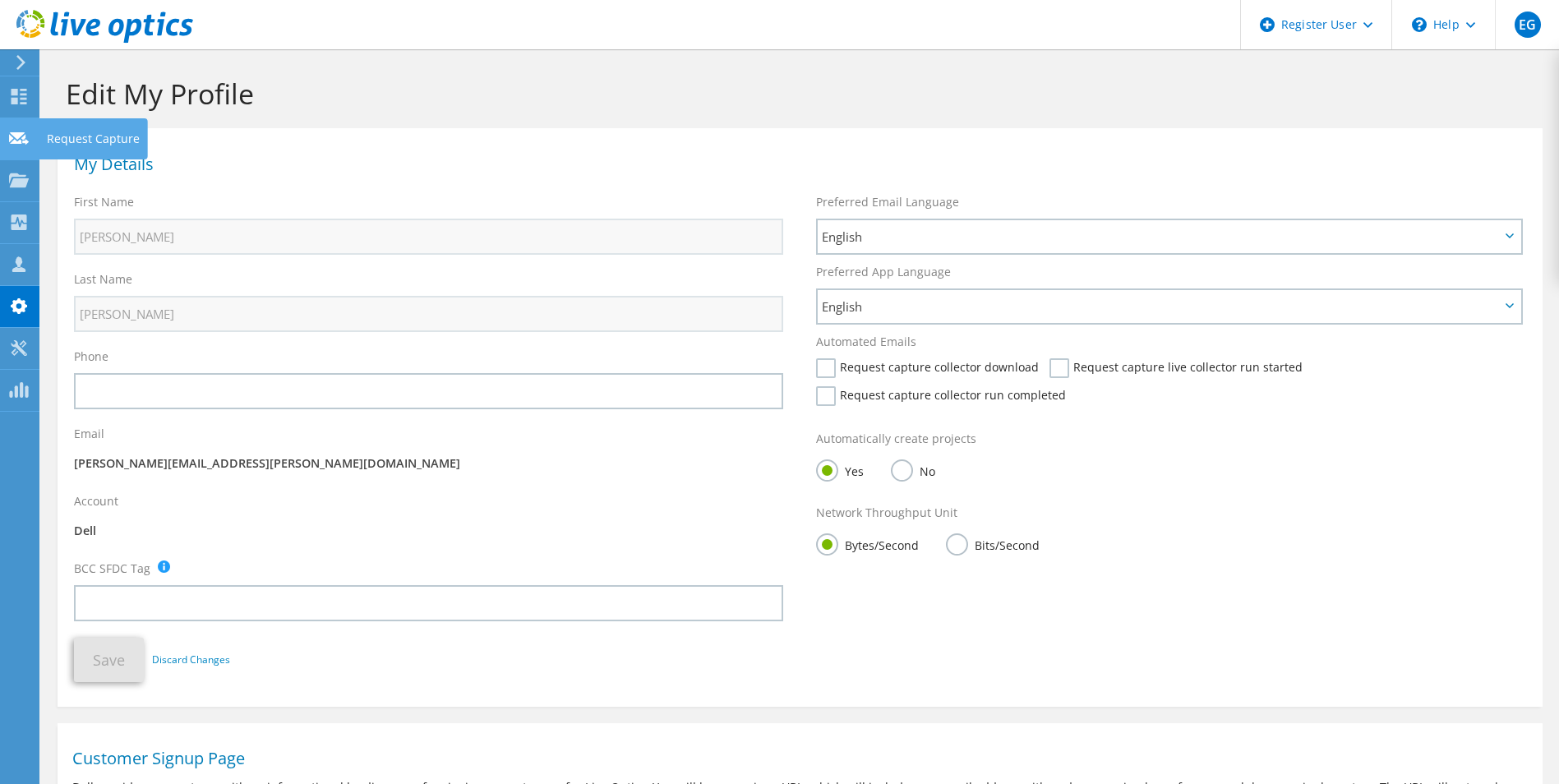
click at [27, 90] on icon at bounding box center [19, 96] width 20 height 15
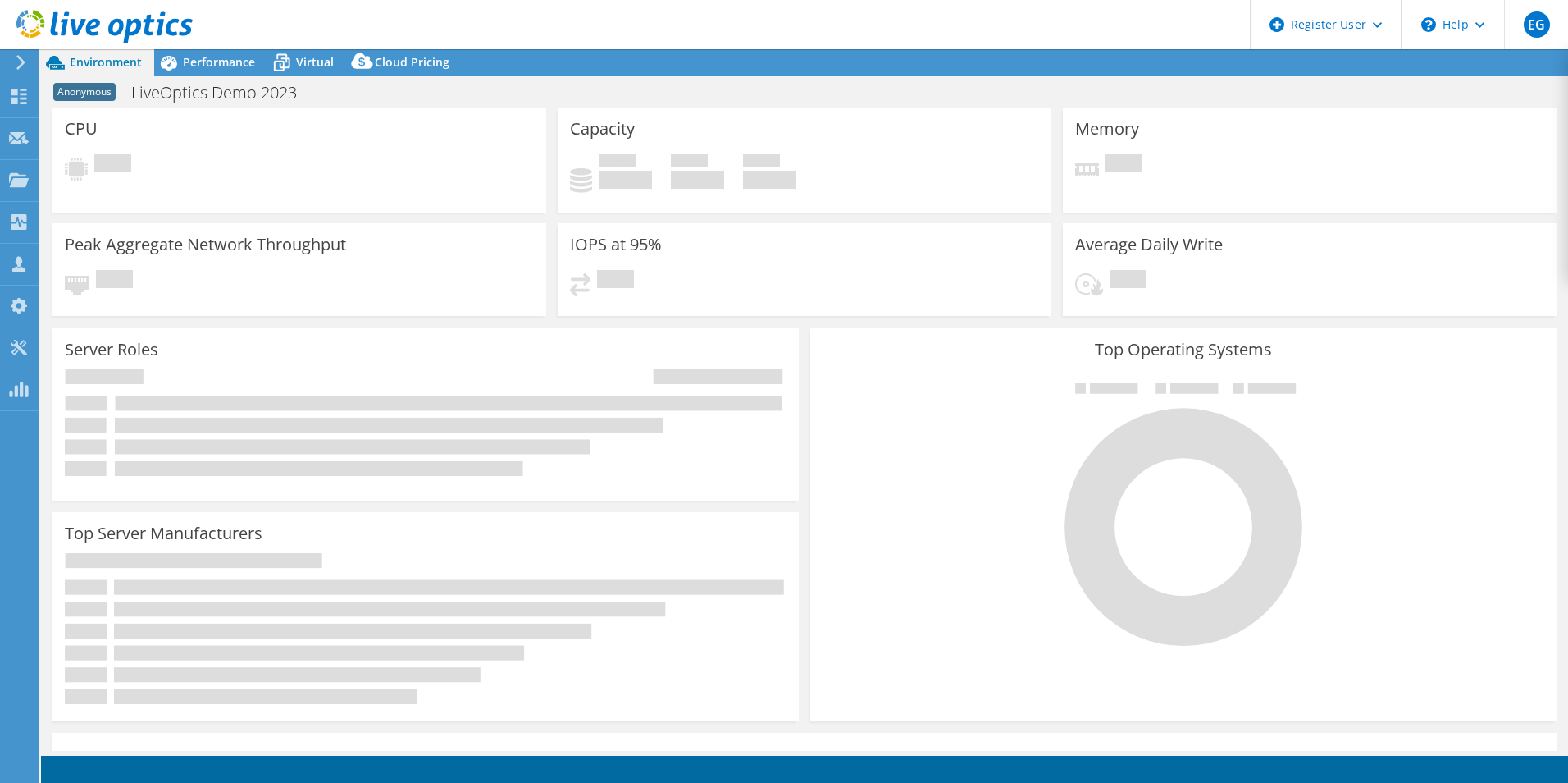
select select "Singapore"
select select "GBP"
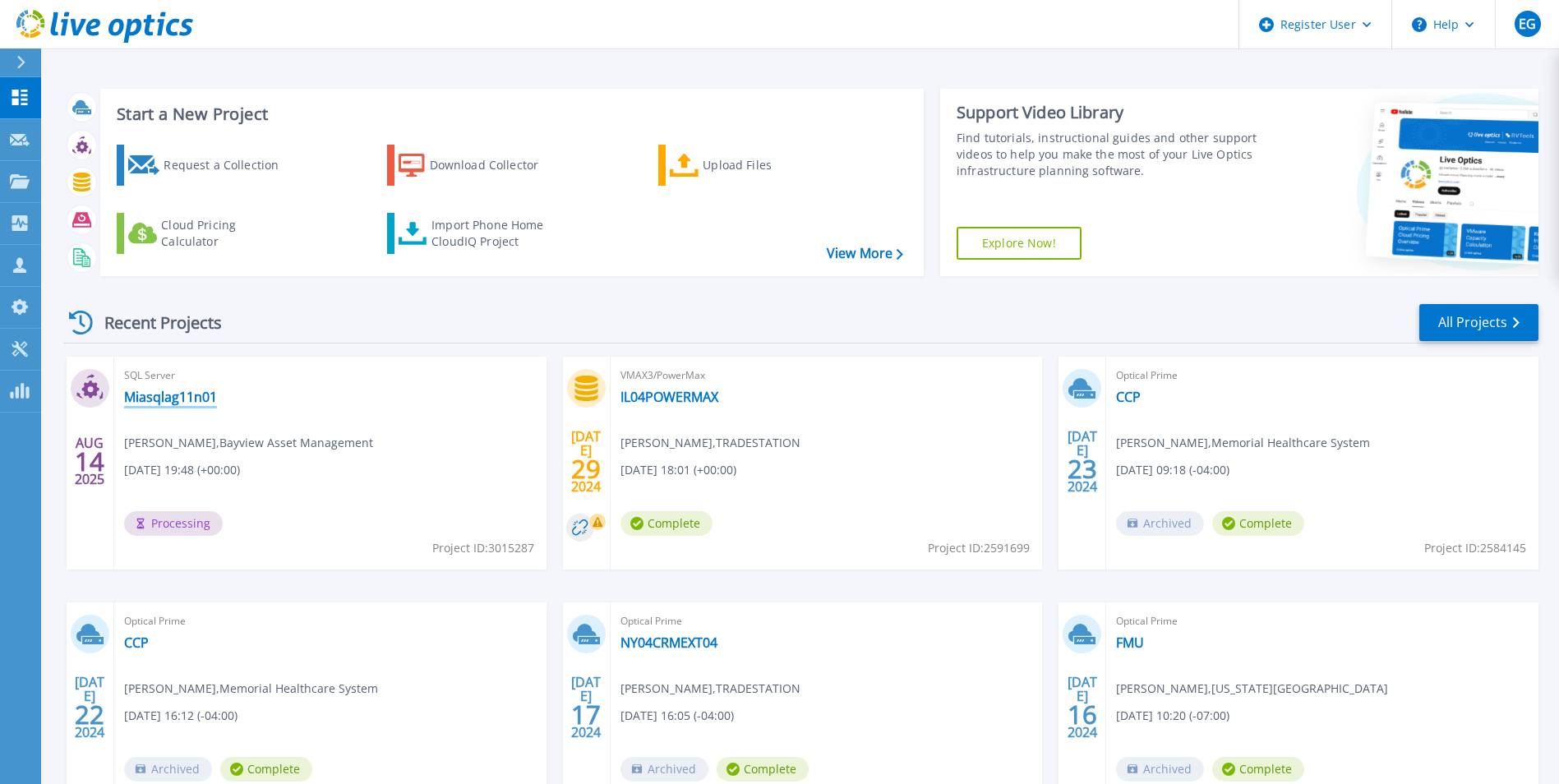
click at [196, 402] on link "Miasqlag11n01" at bounding box center [170, 397] width 93 height 16
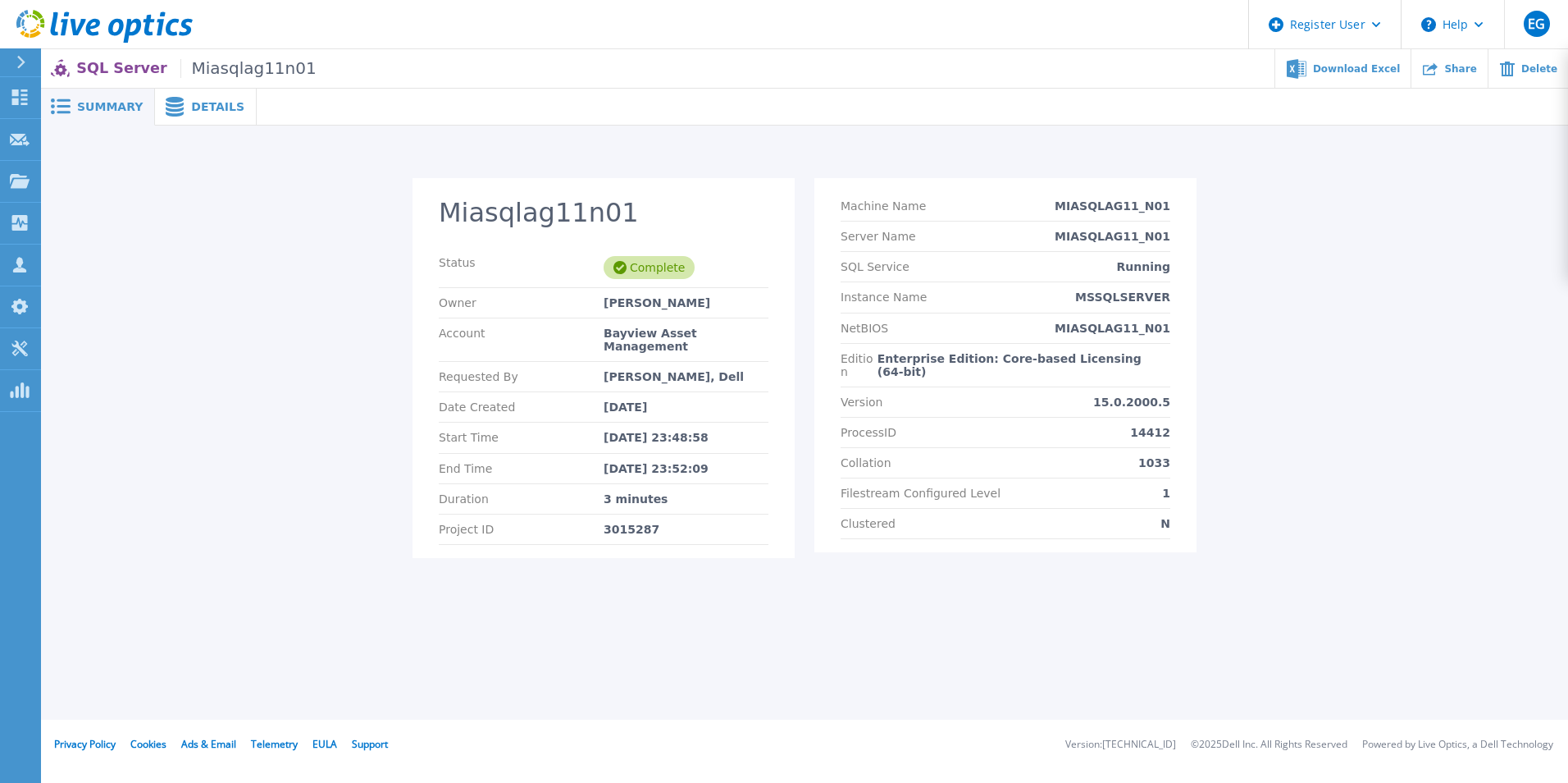
click at [206, 102] on span "Details" at bounding box center [217, 106] width 53 height 12
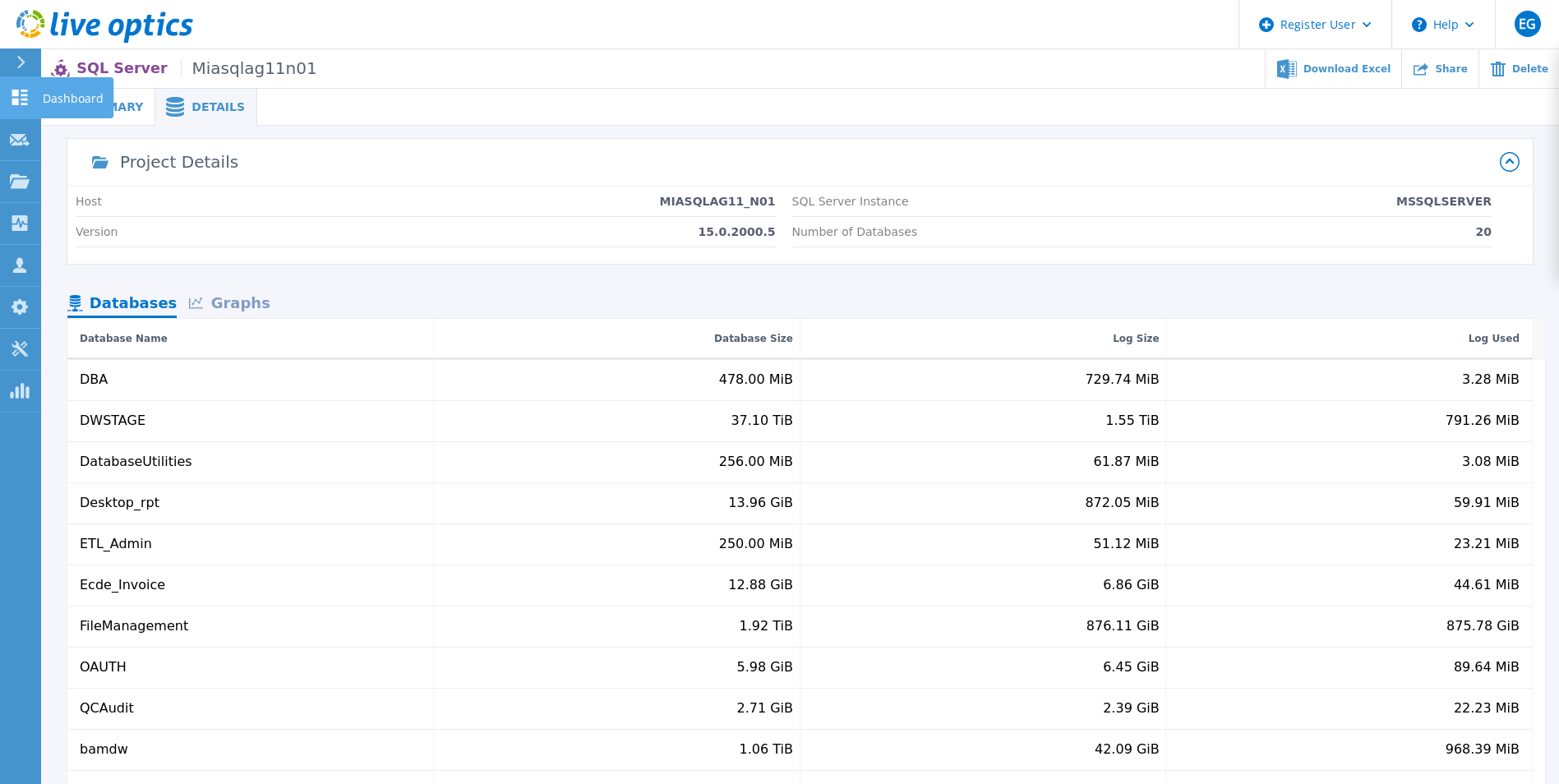
click at [15, 111] on link "Dashboard Dashboard" at bounding box center [21, 98] width 41 height 42
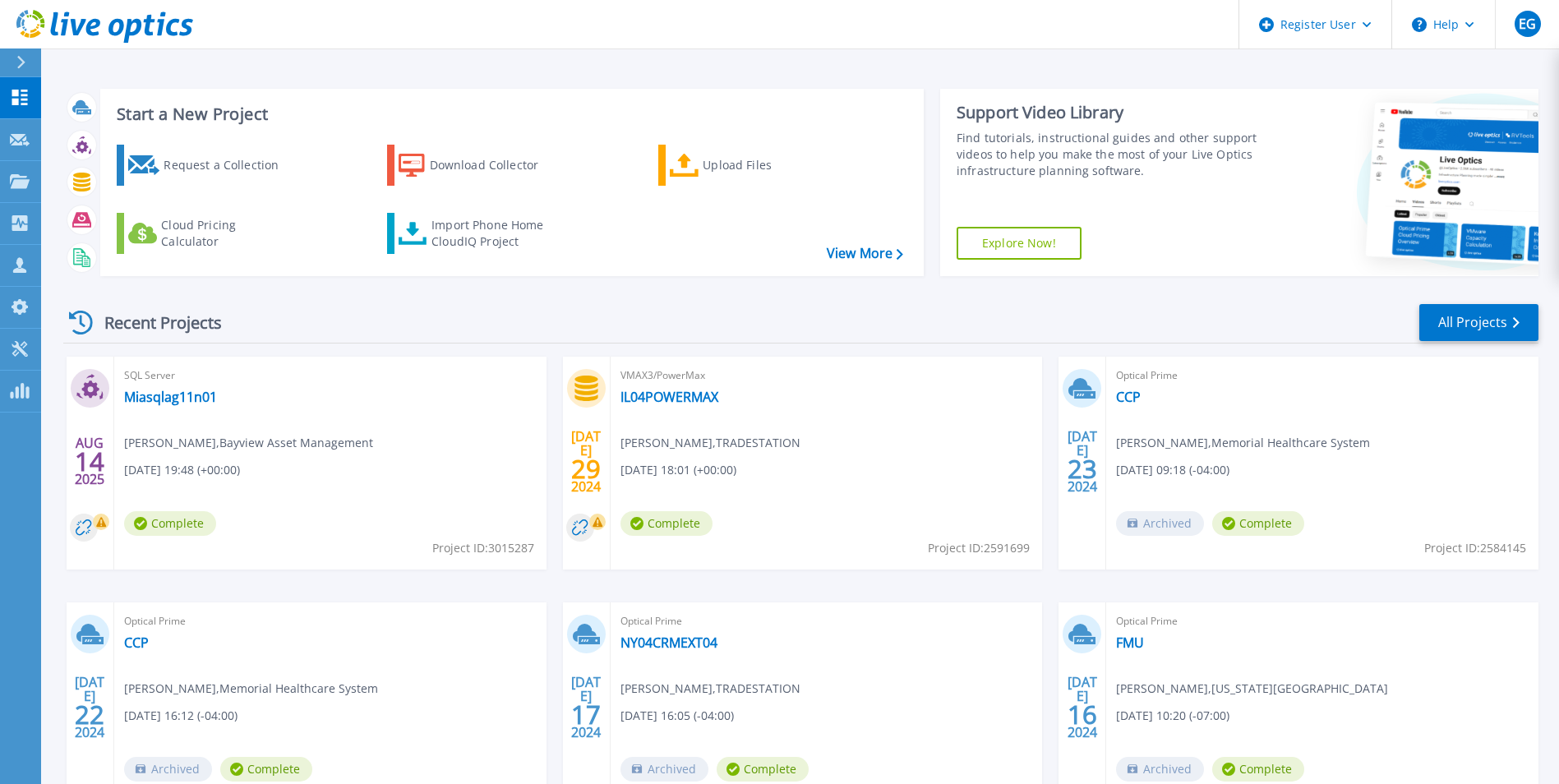
click at [541, 295] on div "Recent Projects All Projects [DATE] SQL Server Miasqlag11n01 [PERSON_NAME] , Ba…" at bounding box center [800, 574] width 1475 height 572
click at [21, 175] on icon at bounding box center [20, 182] width 20 height 14
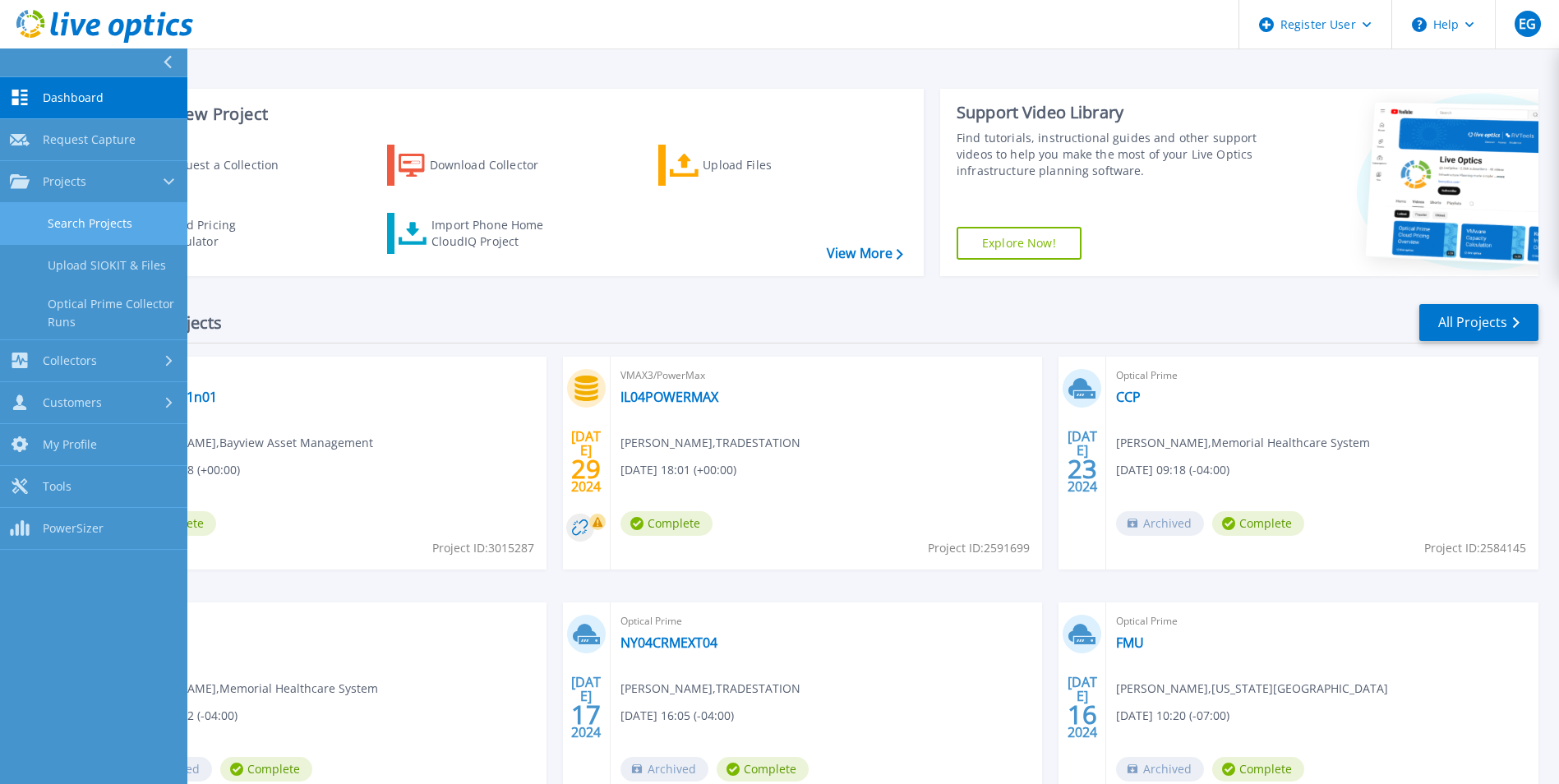
click at [117, 225] on link "Search Projects" at bounding box center [94, 223] width 187 height 42
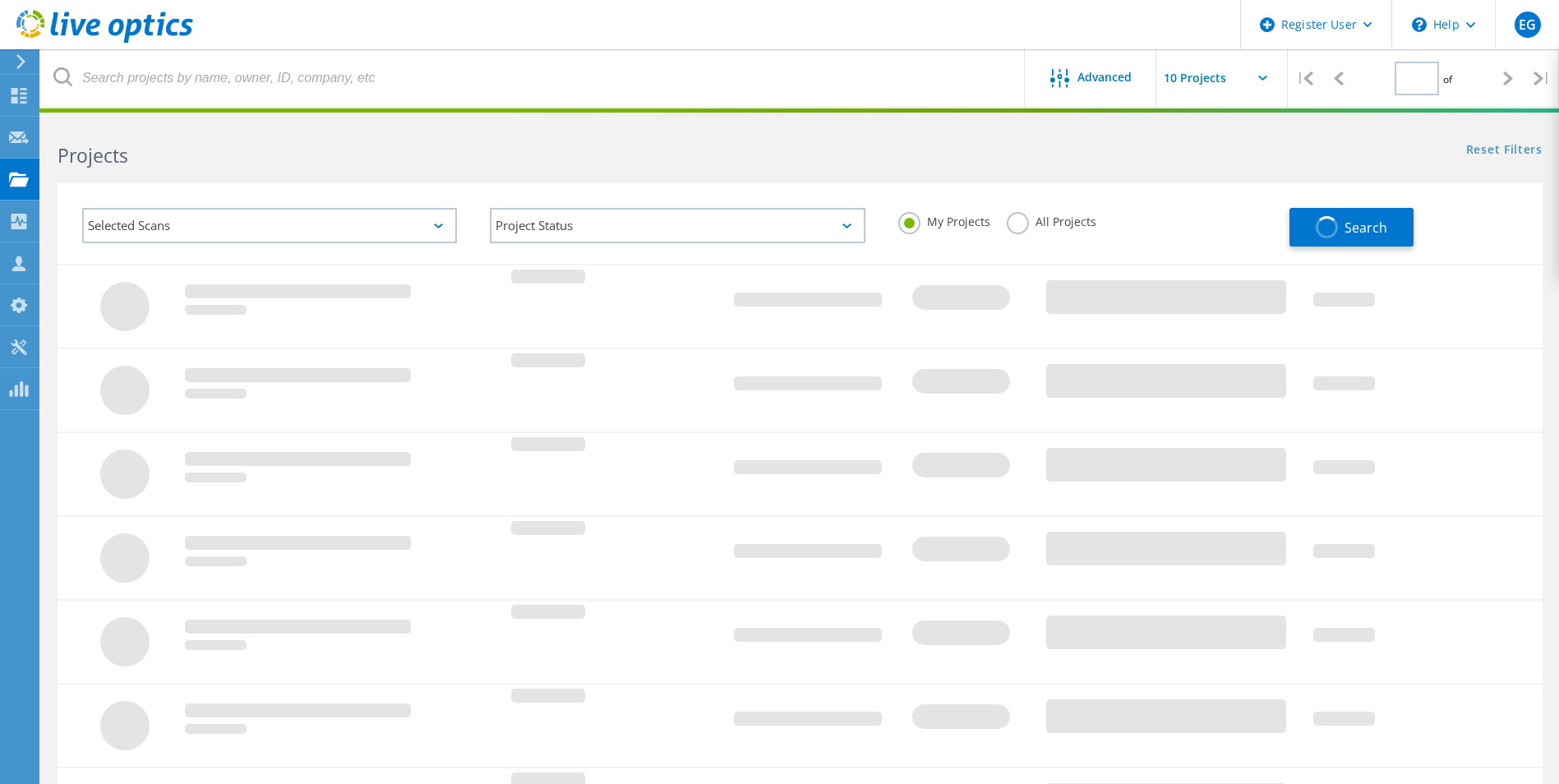
type input "1"
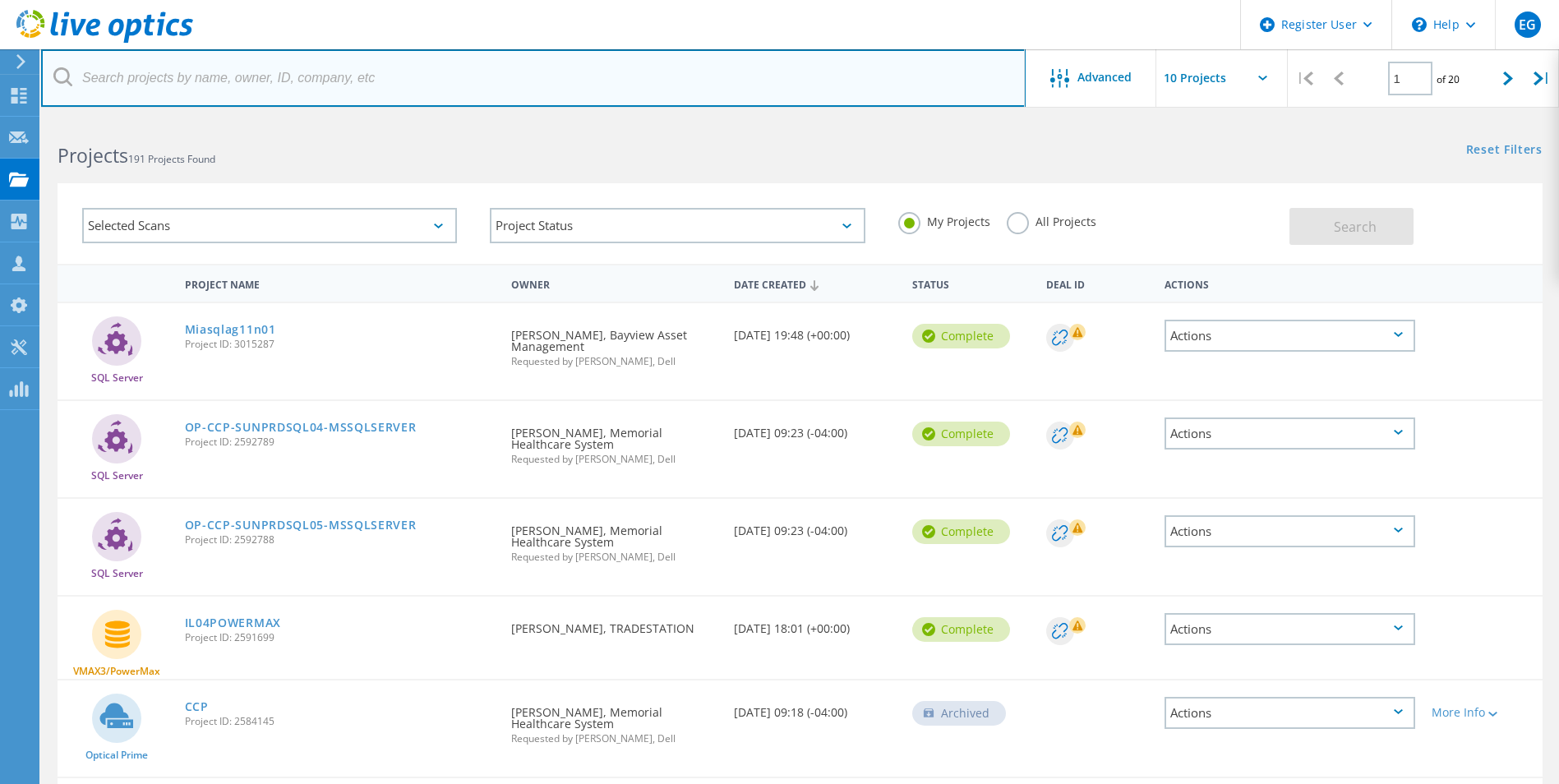
click at [303, 80] on input "text" at bounding box center [534, 78] width 985 height 58
type input "@bayview"
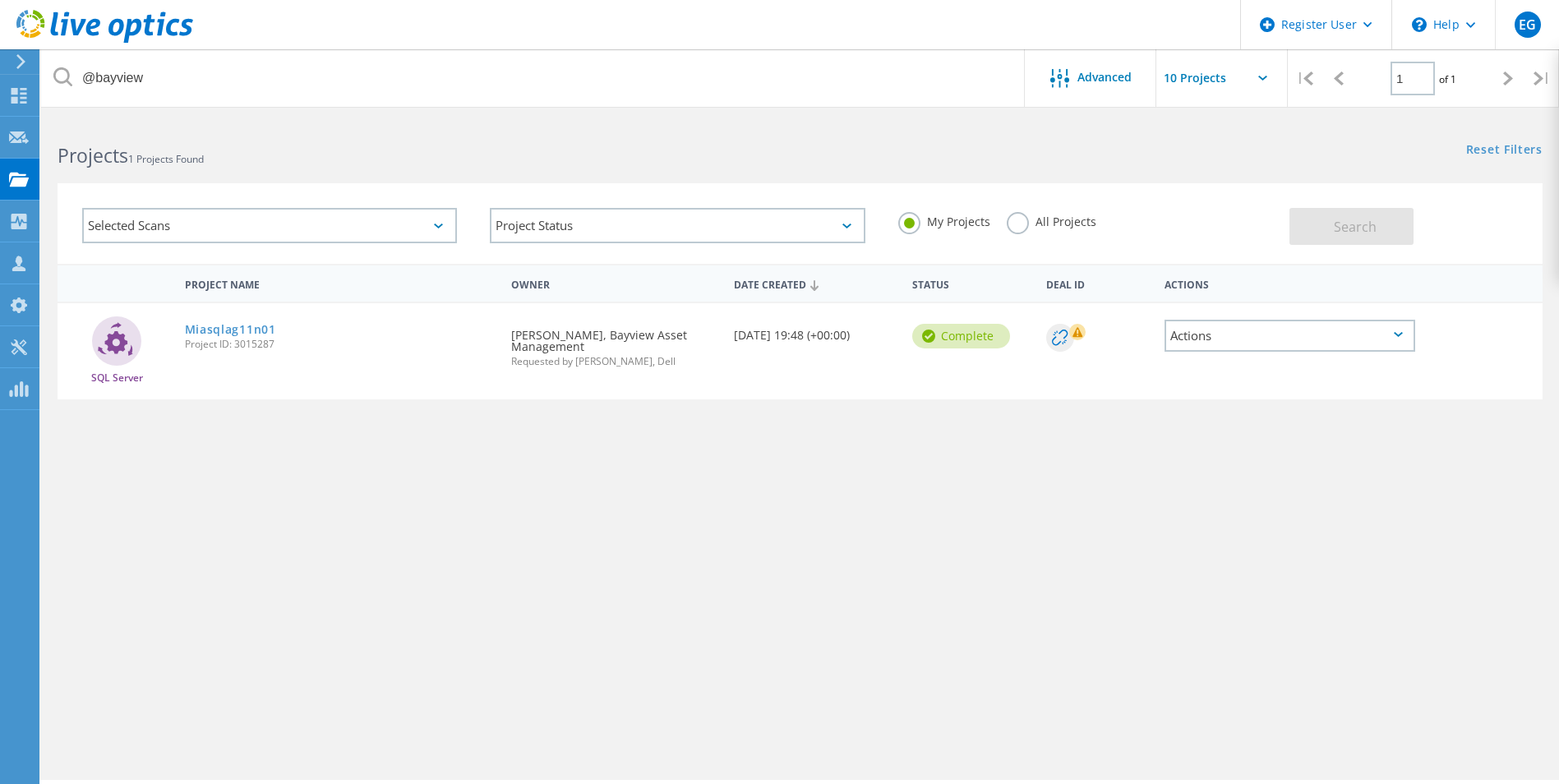
click at [1008, 228] on div "My Projects All Projects" at bounding box center [1086, 222] width 408 height 61
click at [1025, 219] on label "All Projects" at bounding box center [1051, 220] width 90 height 15
click at [0, 0] on input "All Projects" at bounding box center [0, 0] width 0 height 0
click at [1375, 218] on button "Search" at bounding box center [1351, 226] width 124 height 37
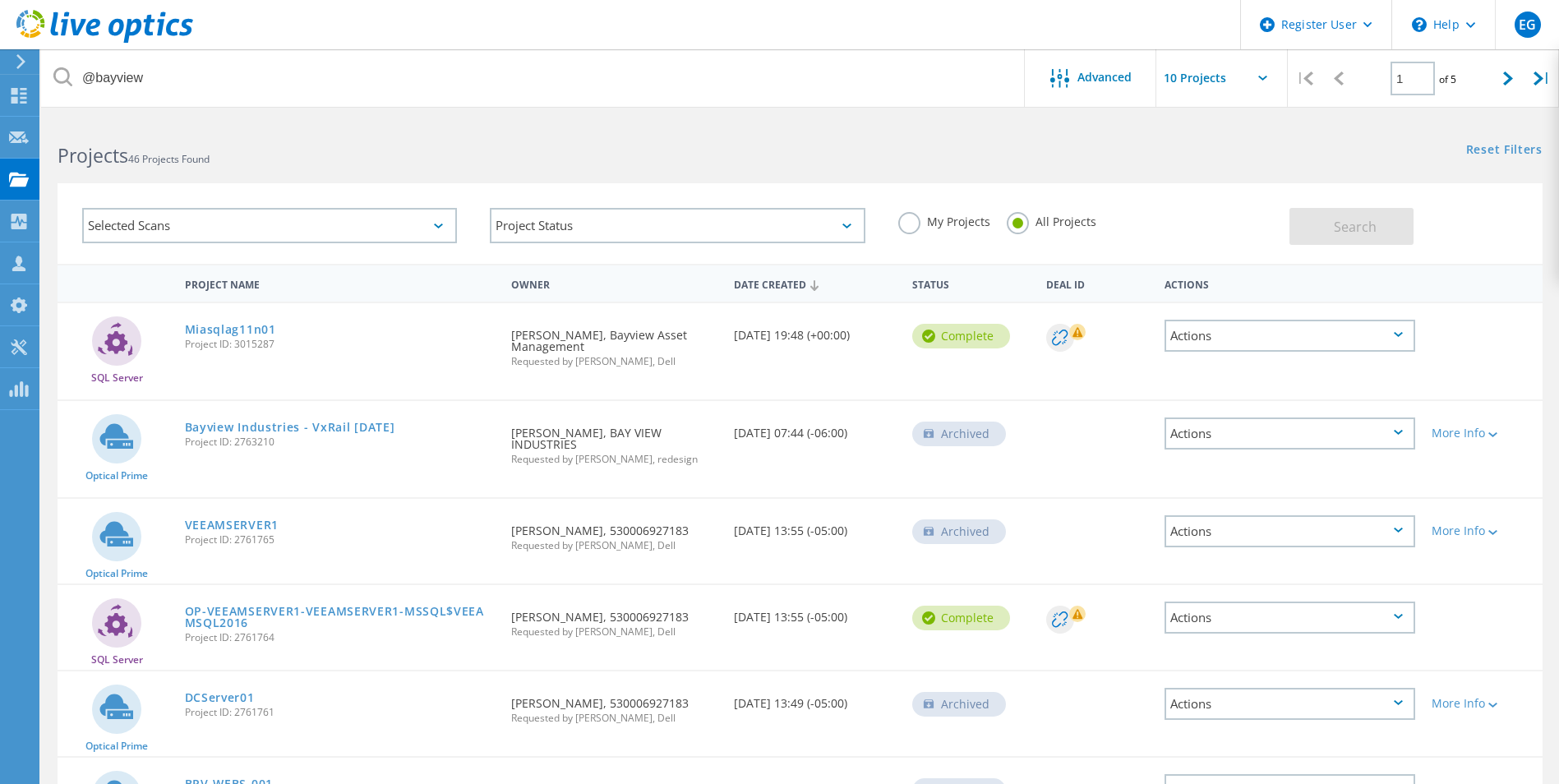
click at [1178, 230] on div "My Projects All Projects" at bounding box center [1086, 222] width 408 height 61
